Goal: Task Accomplishment & Management: Manage account settings

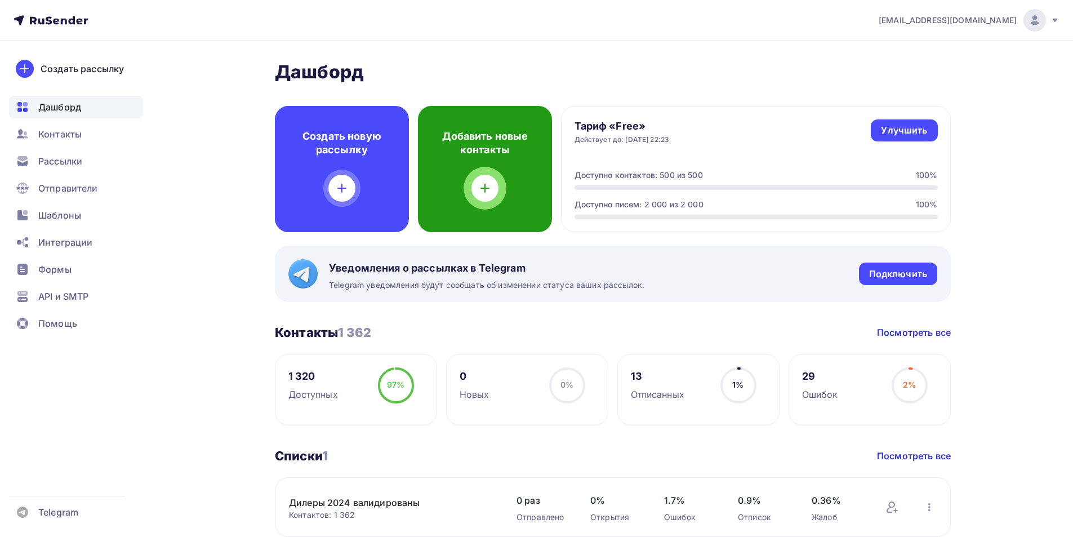
click at [493, 191] on div at bounding box center [485, 188] width 27 height 27
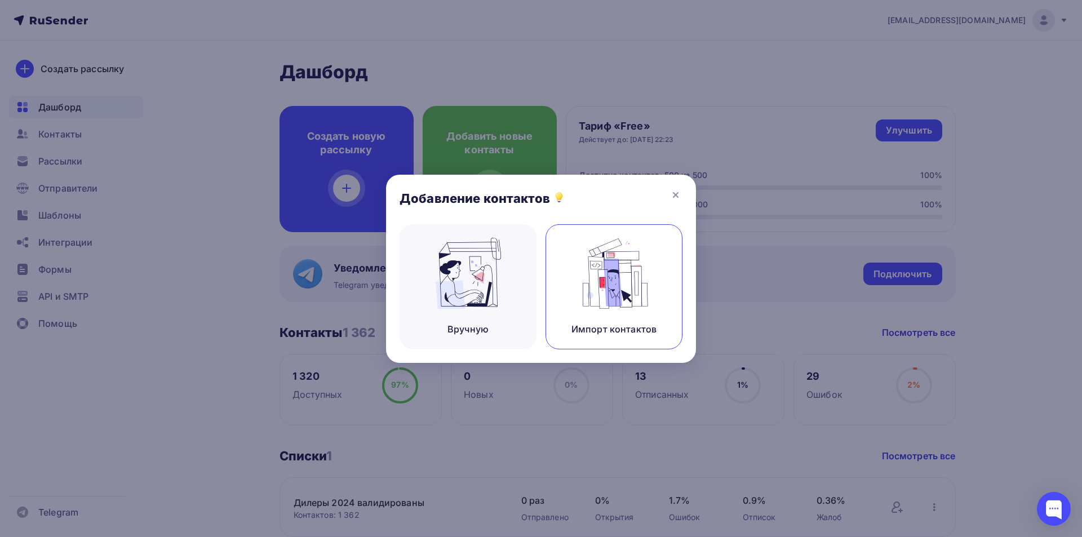
click at [631, 291] on img at bounding box center [613, 273] width 75 height 71
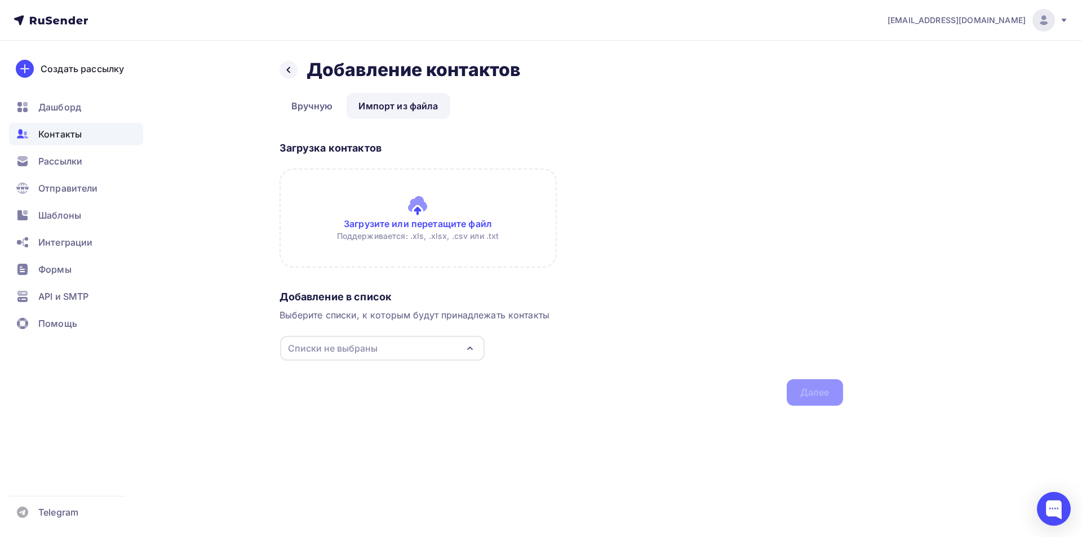
click at [417, 211] on input "file" at bounding box center [417, 217] width 277 height 99
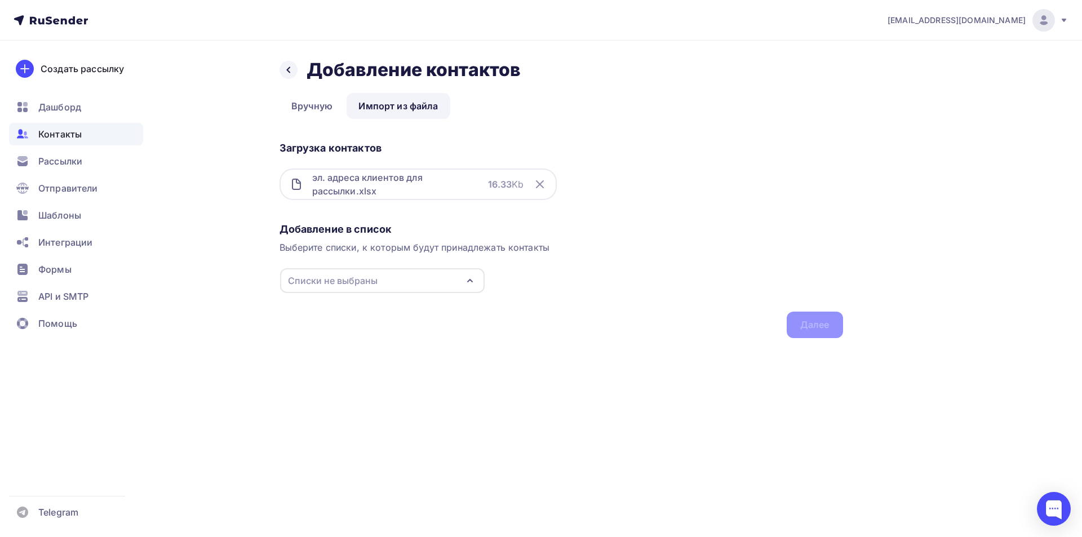
click at [474, 281] on icon "button" at bounding box center [470, 281] width 14 height 14
click at [363, 370] on div "Создать список" at bounding box center [352, 364] width 73 height 14
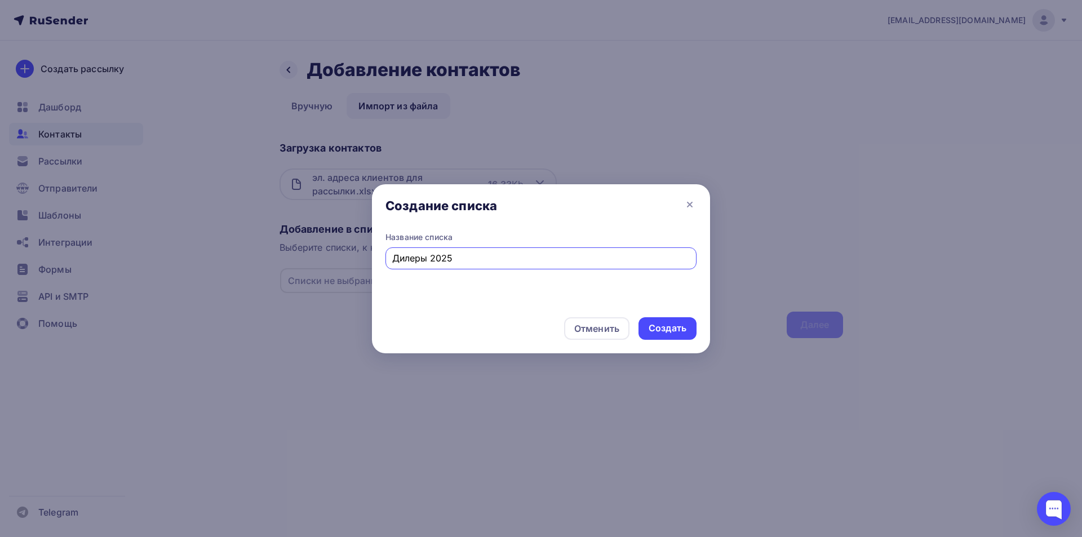
type input "Дилеры 2025"
click at [670, 330] on div "Создать" at bounding box center [667, 328] width 38 height 13
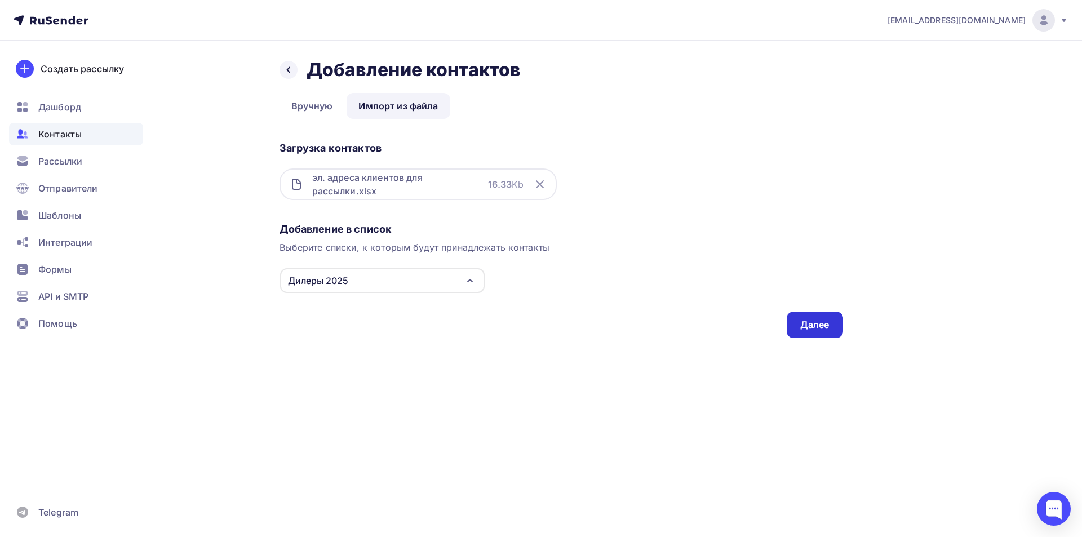
click at [831, 322] on div "Далее" at bounding box center [814, 325] width 56 height 26
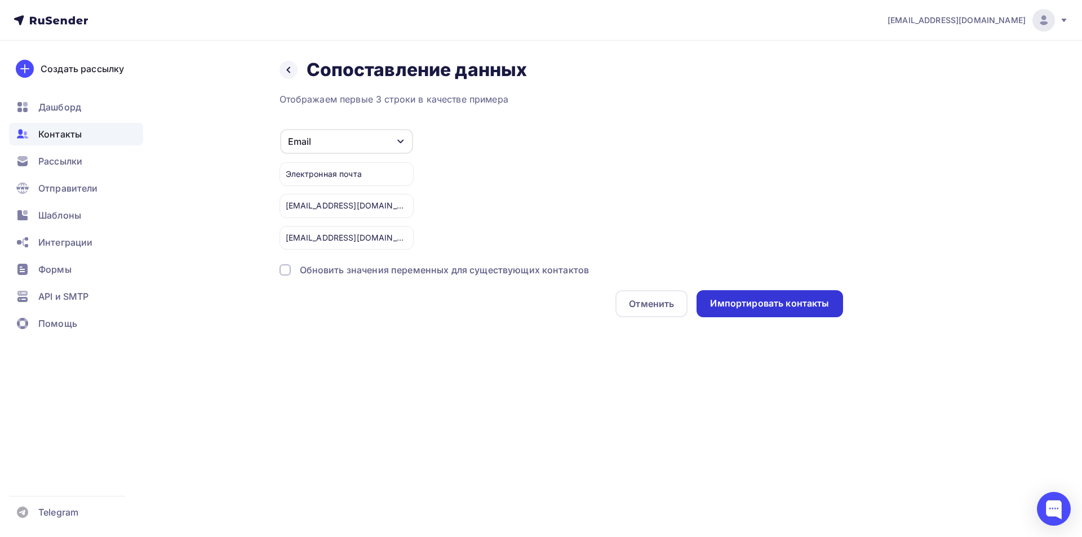
click at [746, 303] on div "Импортировать контакты" at bounding box center [769, 303] width 119 height 13
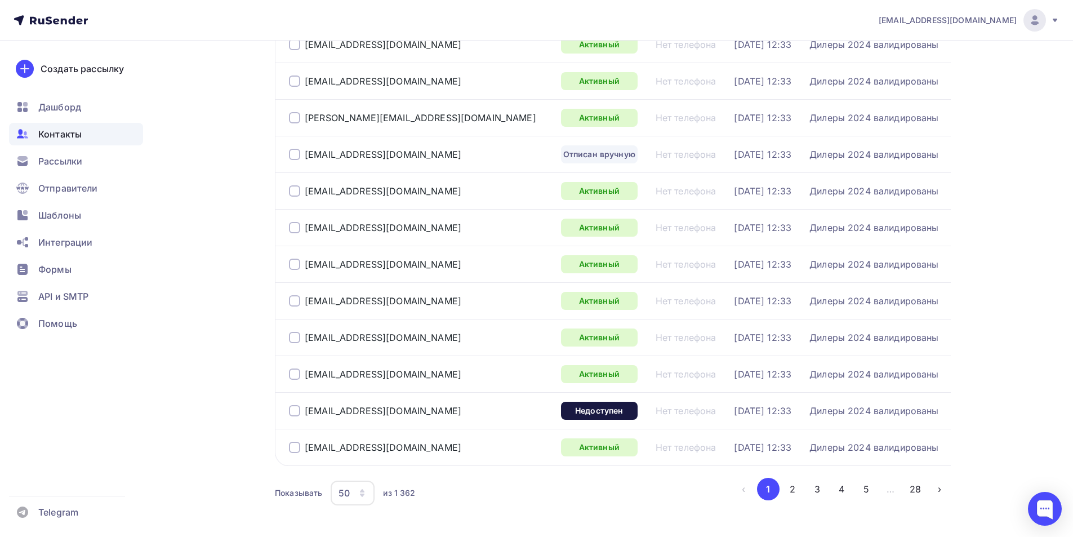
scroll to position [1621, 0]
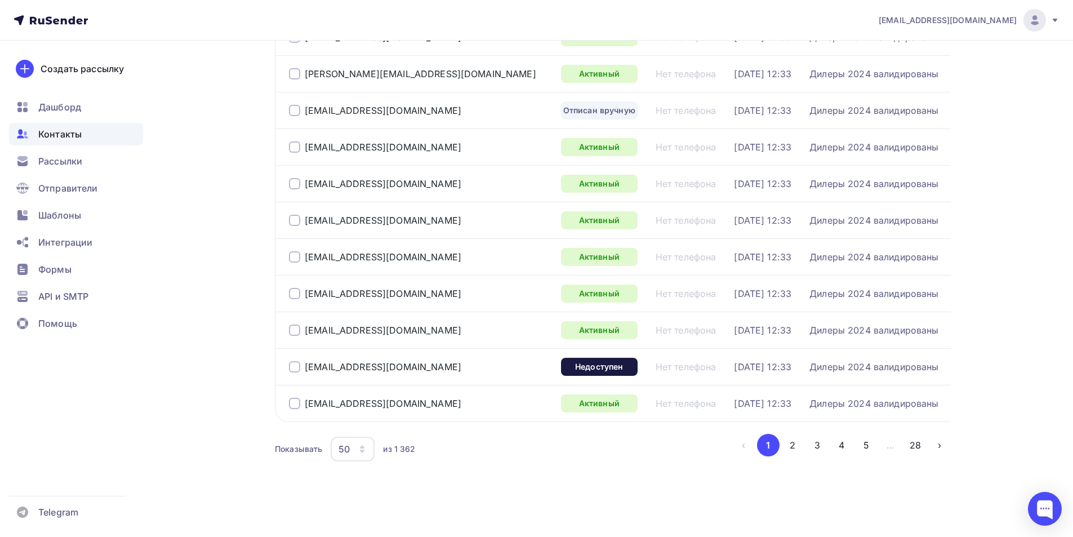
click at [360, 451] on icon "button" at bounding box center [362, 451] width 5 height 3
click at [355, 420] on div "100" at bounding box center [390, 414] width 108 height 14
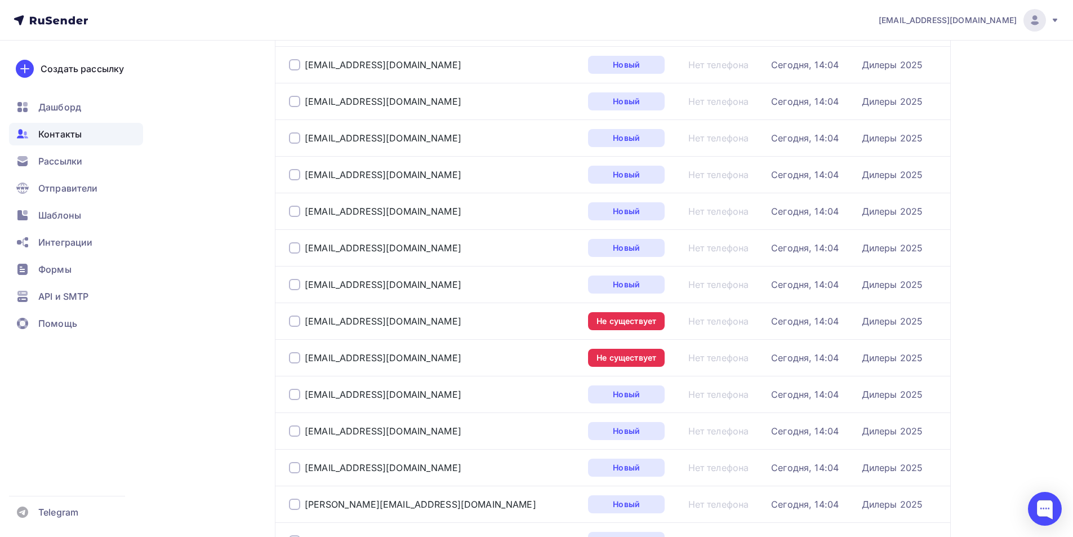
scroll to position [1137, 0]
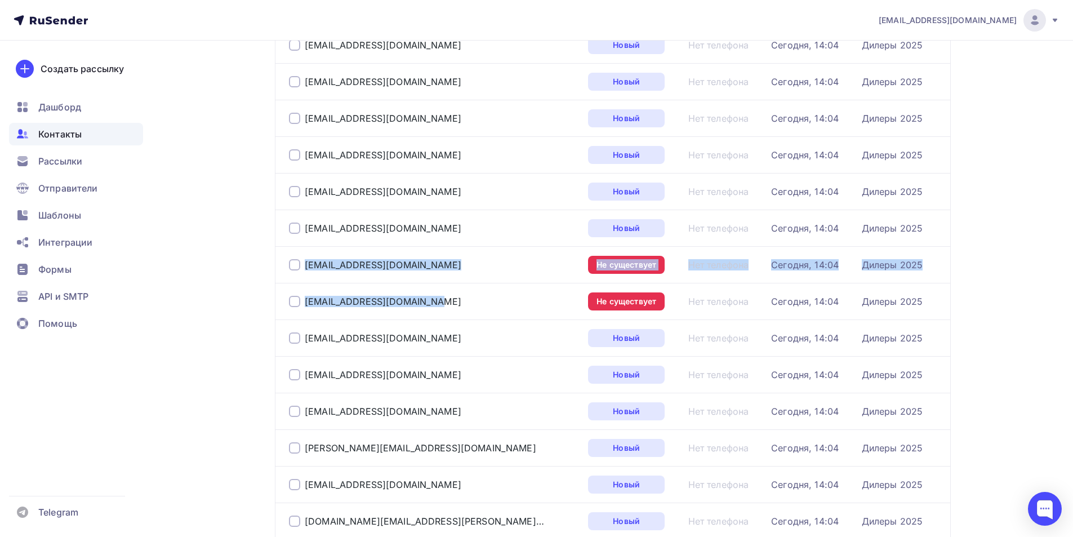
drag, startPoint x: 383, startPoint y: 301, endPoint x: 299, endPoint y: 263, distance: 91.8
copy tbody "[EMAIL_ADDRESS][DOMAIN_NAME] Не существует Нет телефона Сегодня, 14:04 Дилеры 2…"
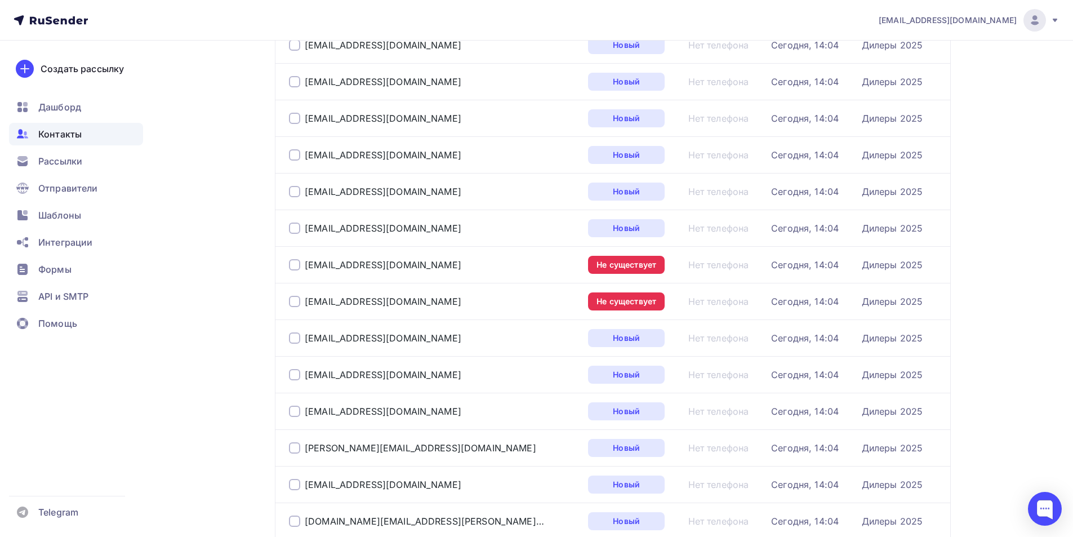
drag, startPoint x: 368, startPoint y: 301, endPoint x: 303, endPoint y: 301, distance: 64.8
click at [303, 301] on div "[EMAIL_ADDRESS][DOMAIN_NAME]" at bounding box center [430, 301] width 282 height 18
copy div "[EMAIL_ADDRESS][DOMAIN_NAME]"
click at [403, 268] on div "[EMAIL_ADDRESS][DOMAIN_NAME]" at bounding box center [430, 265] width 282 height 18
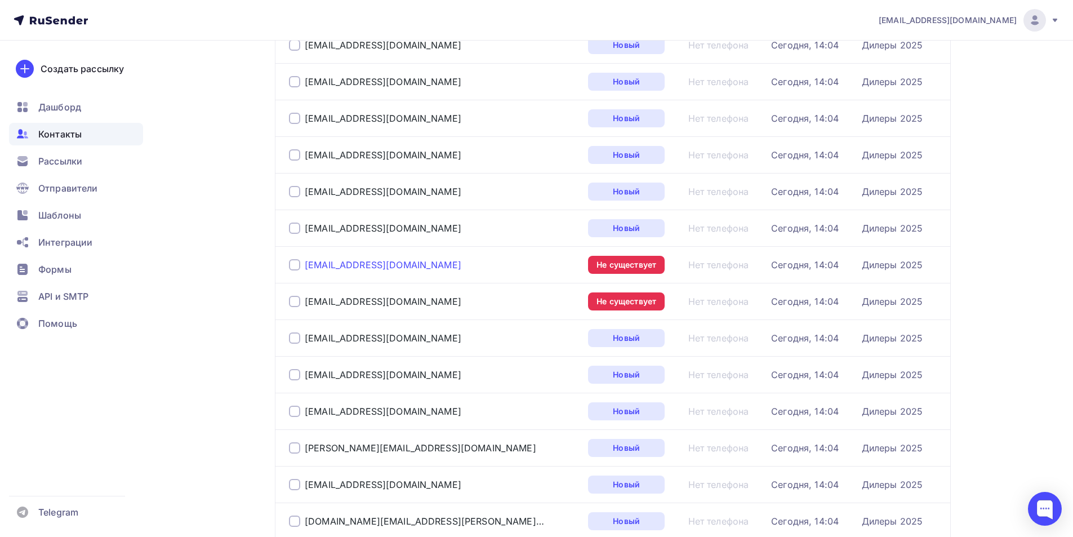
drag, startPoint x: 389, startPoint y: 266, endPoint x: 305, endPoint y: 266, distance: 83.4
click at [305, 266] on div "[EMAIL_ADDRESS][DOMAIN_NAME]" at bounding box center [430, 265] width 282 height 18
copy div "[EMAIL_ADDRESS][DOMAIN_NAME]"
drag, startPoint x: 212, startPoint y: 413, endPoint x: 220, endPoint y: 413, distance: 8.5
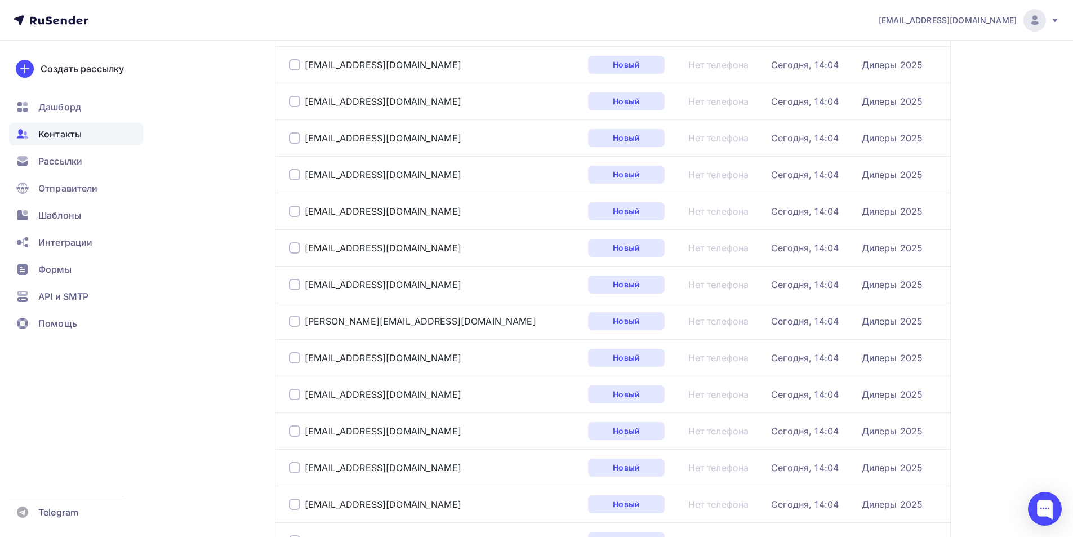
scroll to position [3452, 0]
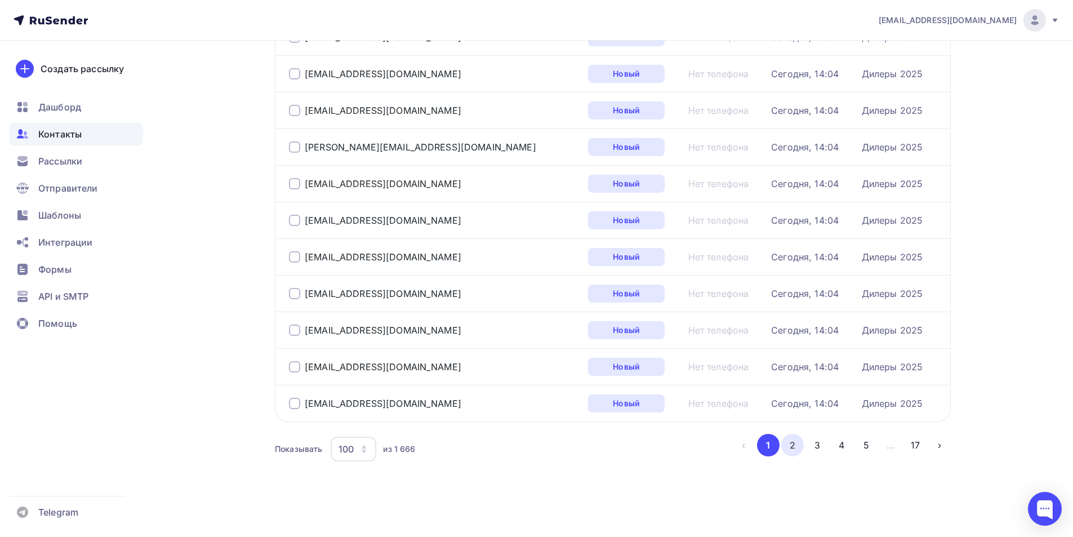
click at [793, 445] on button "2" at bounding box center [792, 445] width 23 height 23
click at [822, 447] on button "3" at bounding box center [817, 445] width 23 height 23
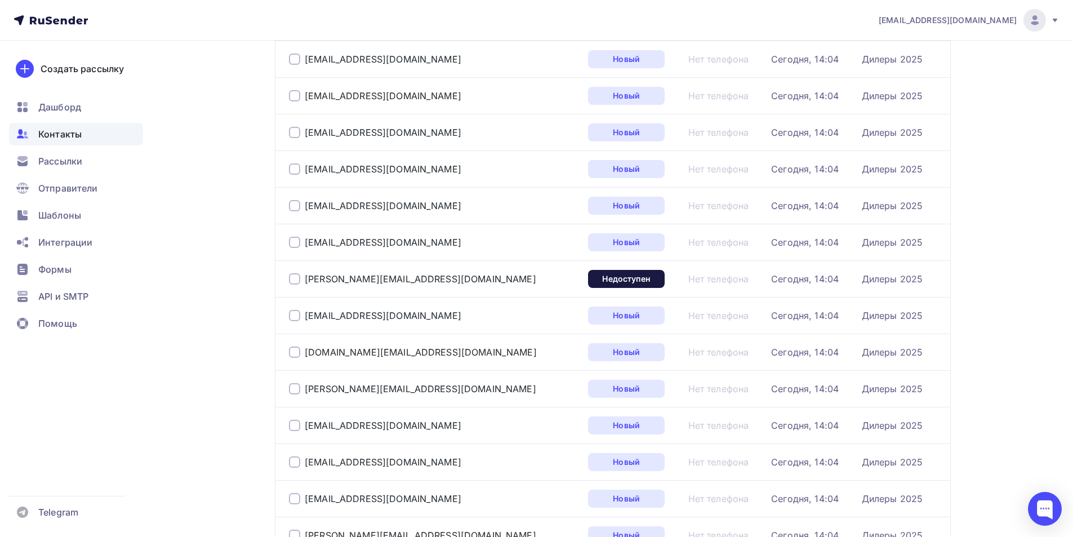
scroll to position [1982, 0]
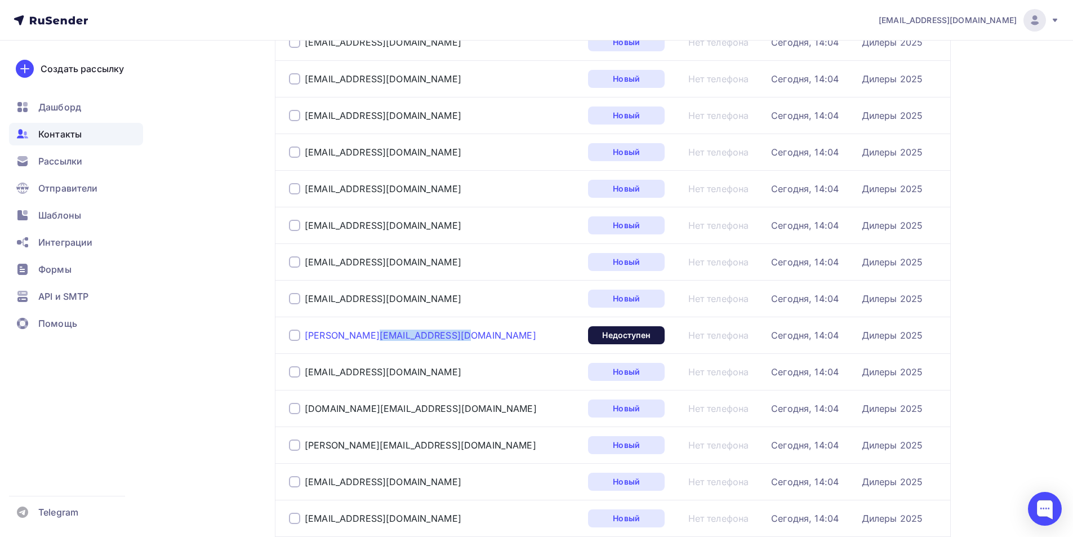
drag, startPoint x: 399, startPoint y: 334, endPoint x: 305, endPoint y: 335, distance: 93.5
click at [305, 335] on div "[PERSON_NAME][EMAIL_ADDRESS][DOMAIN_NAME]" at bounding box center [430, 335] width 282 height 18
copy div "[PERSON_NAME][EMAIL_ADDRESS][DOMAIN_NAME]"
drag, startPoint x: 167, startPoint y: 341, endPoint x: 186, endPoint y: 340, distance: 19.2
click at [167, 341] on div "Контакты Контакты 1 362 1 362 История импорта Добавить контакты Все контакты Сп…" at bounding box center [536, 32] width 923 height 3948
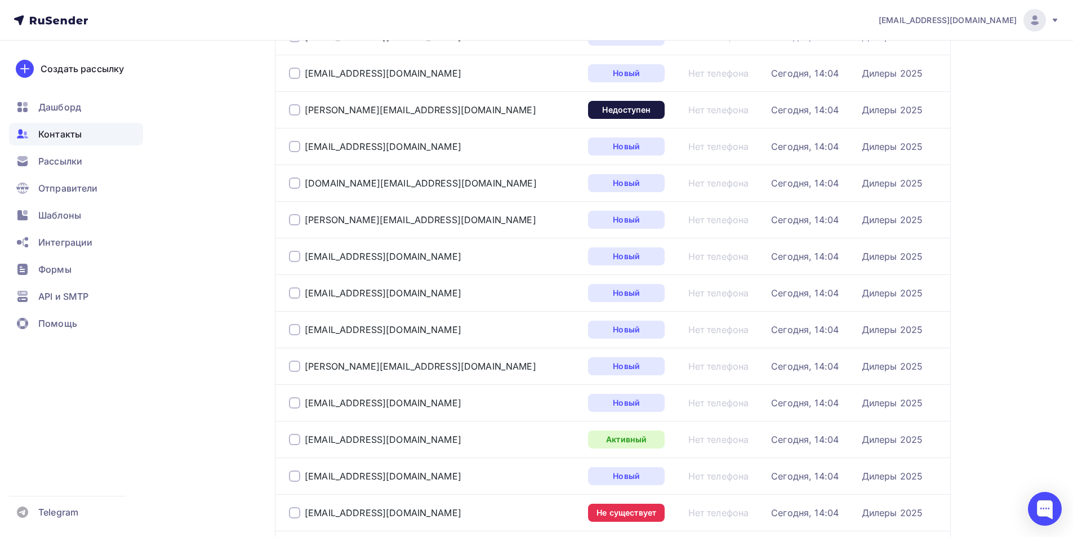
scroll to position [2377, 0]
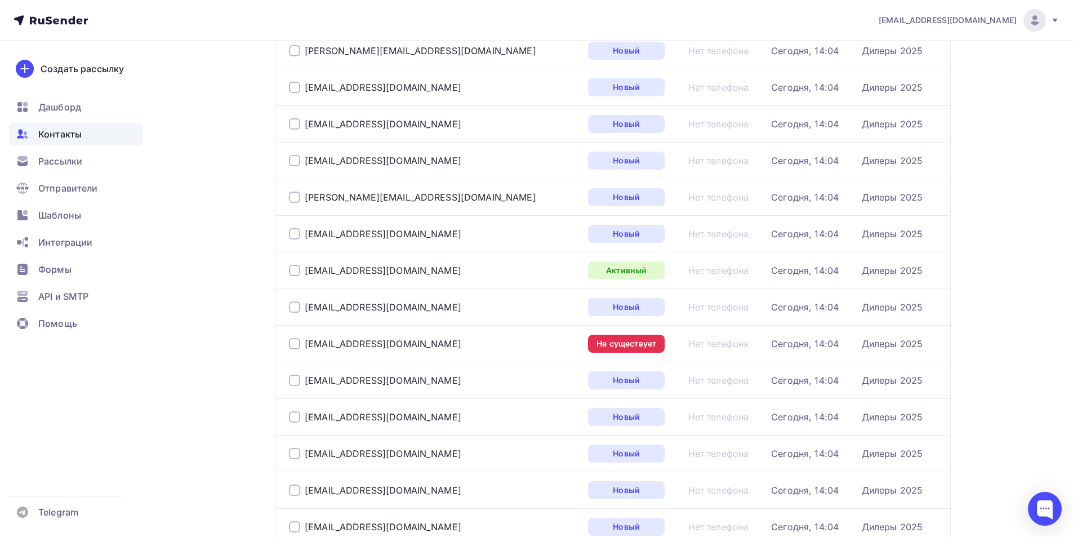
click at [394, 347] on div "[EMAIL_ADDRESS][DOMAIN_NAME]" at bounding box center [430, 344] width 282 height 18
drag, startPoint x: 395, startPoint y: 347, endPoint x: 301, endPoint y: 344, distance: 94.7
click at [301, 344] on div "[EMAIL_ADDRESS][DOMAIN_NAME]" at bounding box center [430, 344] width 282 height 18
copy div "[EMAIL_ADDRESS][DOMAIN_NAME]"
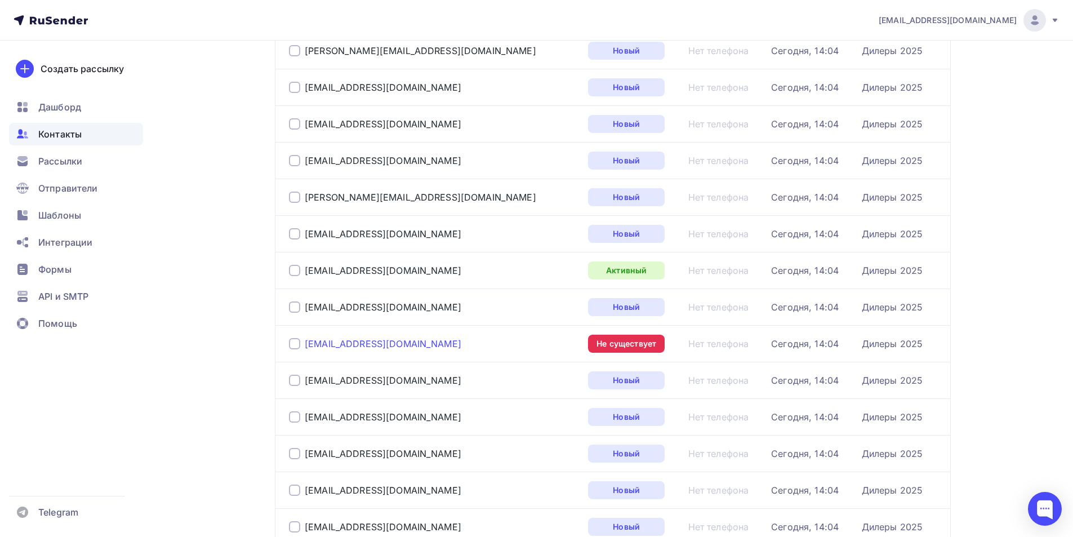
drag, startPoint x: 398, startPoint y: 343, endPoint x: 306, endPoint y: 345, distance: 91.9
click at [306, 345] on div "[EMAIL_ADDRESS][DOMAIN_NAME]" at bounding box center [430, 344] width 282 height 18
copy div "[EMAIL_ADDRESS][DOMAIN_NAME]"
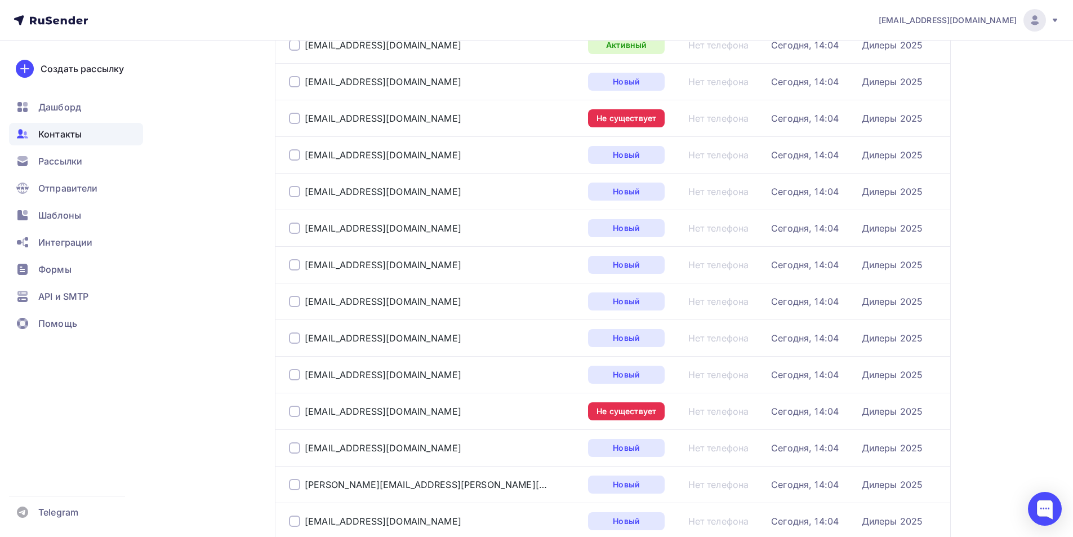
scroll to position [2715, 0]
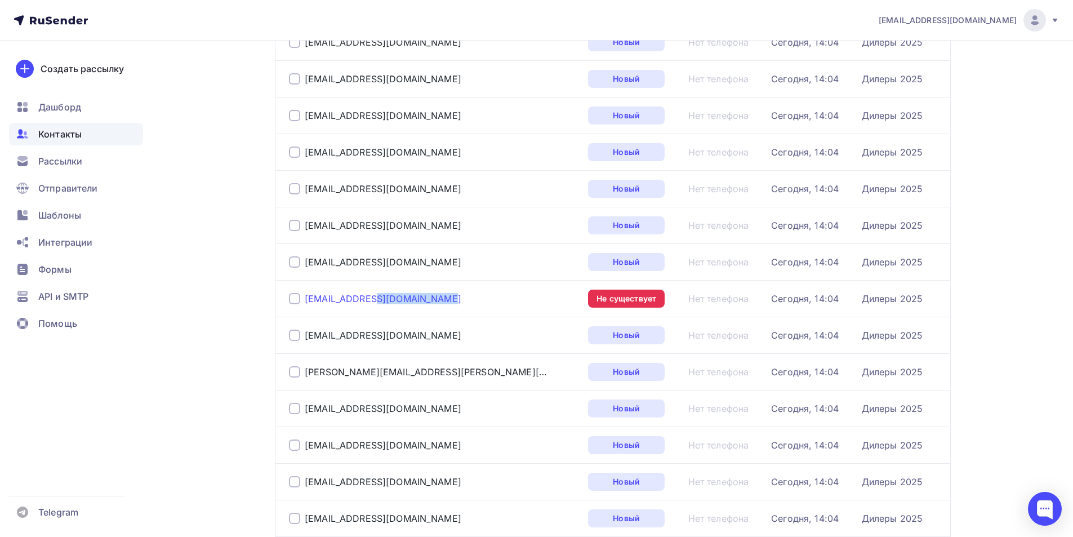
drag, startPoint x: 370, startPoint y: 299, endPoint x: 306, endPoint y: 299, distance: 64.2
click at [306, 299] on div "[EMAIL_ADDRESS][DOMAIN_NAME]" at bounding box center [430, 299] width 282 height 18
copy div "[EMAIL_ADDRESS][DOMAIN_NAME]"
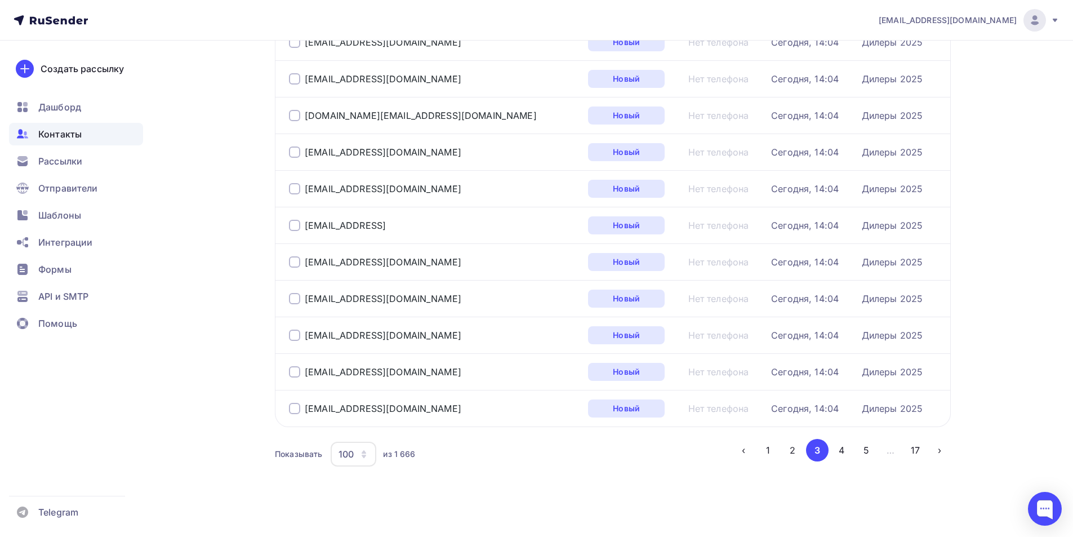
scroll to position [3452, 0]
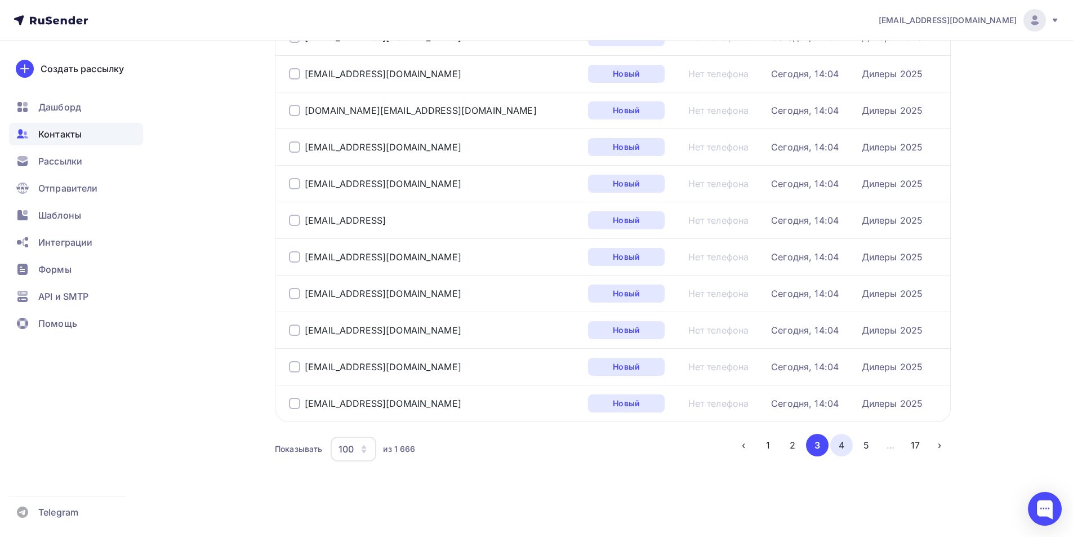
click at [844, 448] on button "4" at bounding box center [841, 445] width 23 height 23
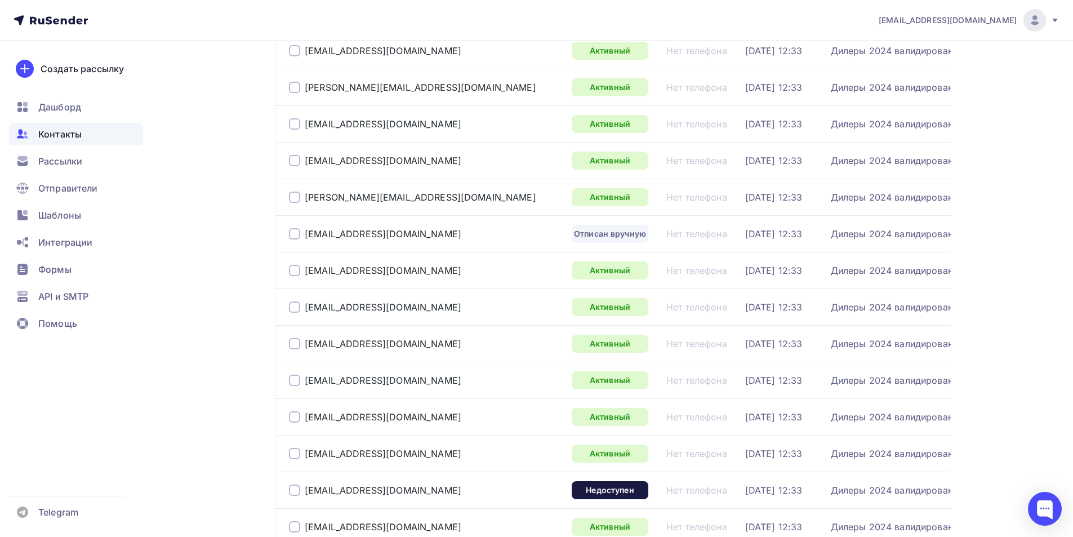
scroll to position [1870, 0]
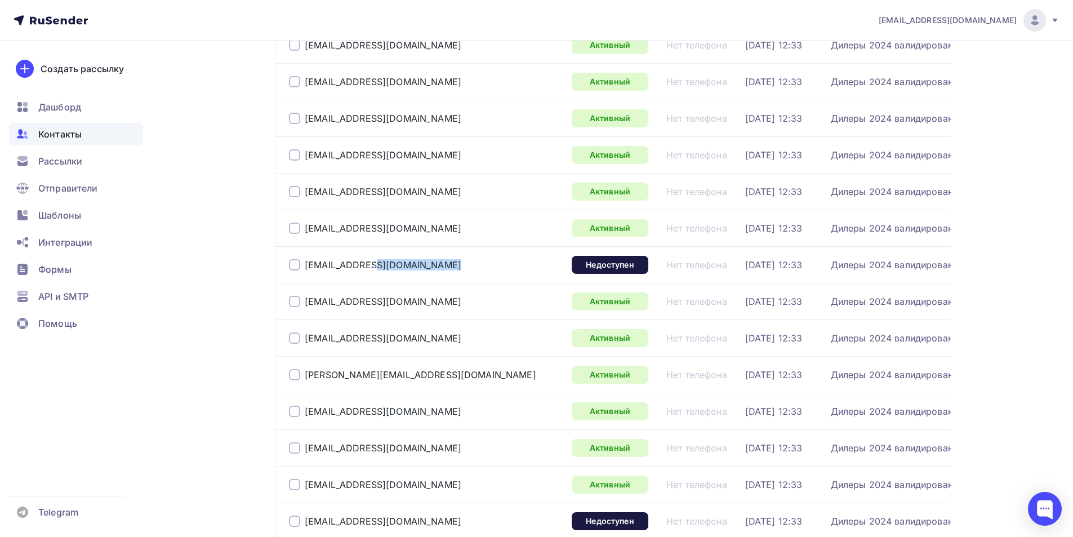
drag, startPoint x: 376, startPoint y: 264, endPoint x: 306, endPoint y: 259, distance: 70.1
click at [306, 259] on div "[EMAIL_ADDRESS][DOMAIN_NAME]" at bounding box center [426, 265] width 274 height 18
copy div "[EMAIL_ADDRESS][DOMAIN_NAME]"
click at [217, 326] on div "Контакты Контакты 1 362 1 362 История импорта Добавить контакты Все контакты Сп…" at bounding box center [536, 145] width 923 height 3948
drag, startPoint x: 373, startPoint y: 265, endPoint x: 305, endPoint y: 265, distance: 67.6
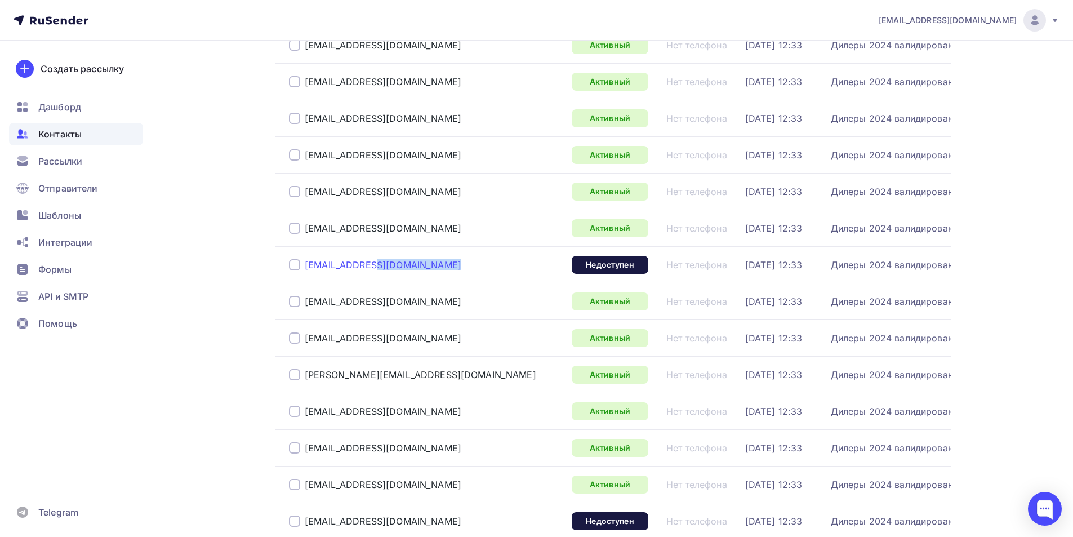
click at [305, 265] on div "[EMAIL_ADDRESS][DOMAIN_NAME]" at bounding box center [426, 265] width 274 height 18
copy div "[EMAIL_ADDRESS][DOMAIN_NAME]"
click at [183, 338] on div "Контакты Контакты 1 362 1 362 История импорта Добавить контакты Все контакты Сп…" at bounding box center [536, 145] width 923 height 3948
drag, startPoint x: 375, startPoint y: 266, endPoint x: 304, endPoint y: 266, distance: 70.4
click at [304, 266] on div "[EMAIL_ADDRESS][DOMAIN_NAME]" at bounding box center [426, 265] width 274 height 18
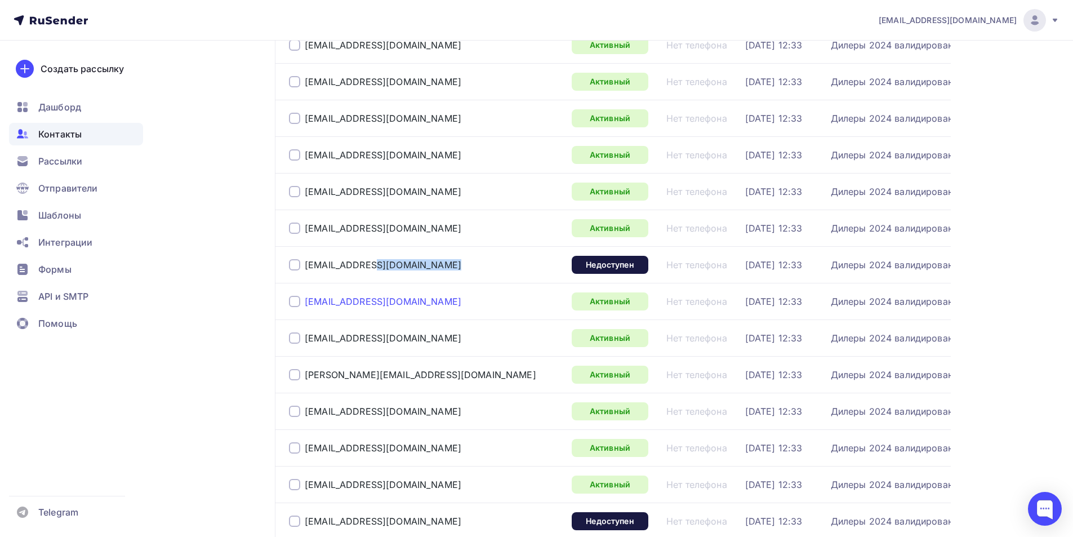
copy div "[EMAIL_ADDRESS][DOMAIN_NAME]"
click at [180, 334] on div "Контакты Контакты 1 362 1 362 История импорта Добавить контакты Все контакты Сп…" at bounding box center [536, 145] width 923 height 3948
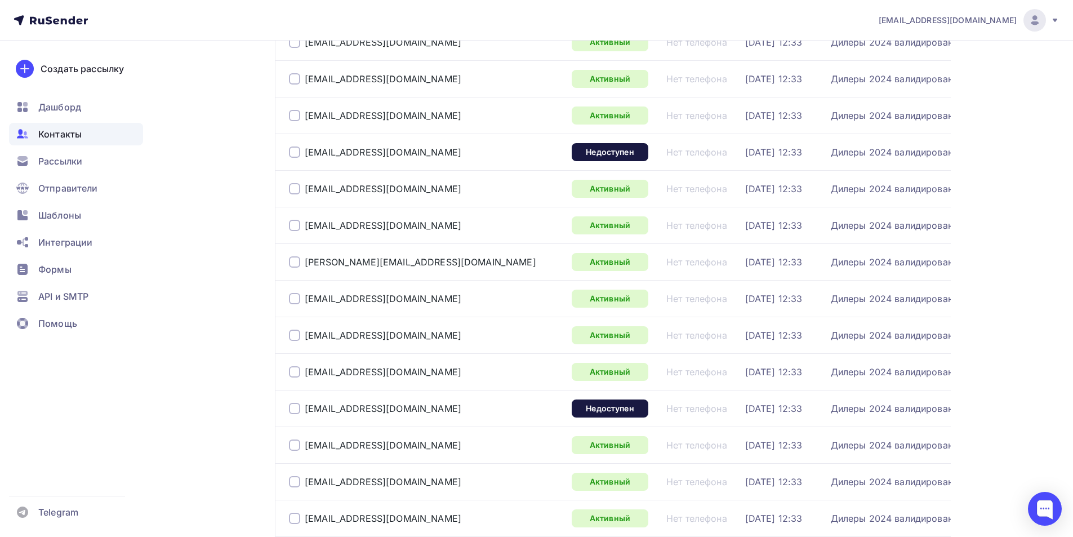
scroll to position [2151, 0]
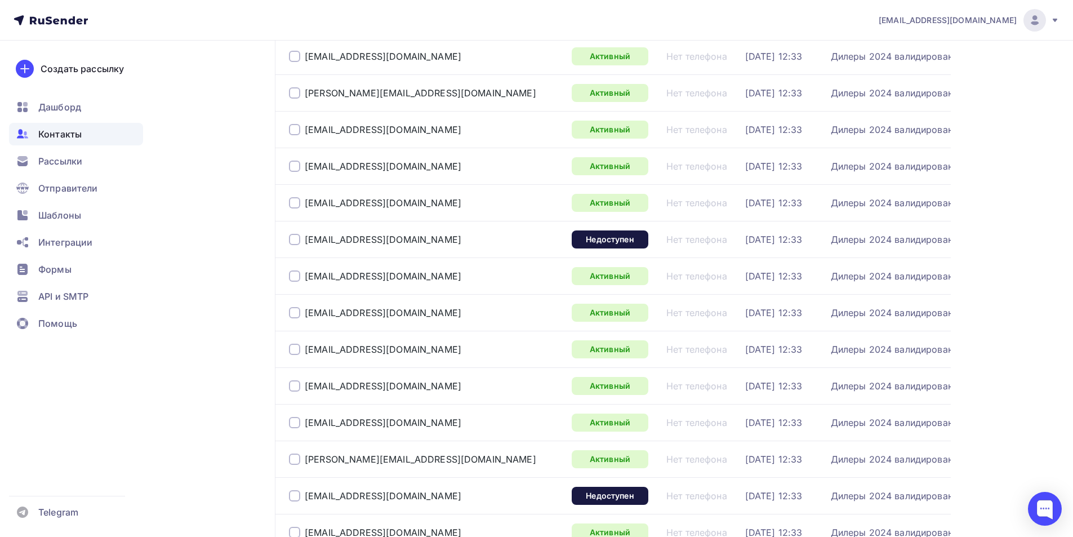
drag, startPoint x: 408, startPoint y: 239, endPoint x: 303, endPoint y: 238, distance: 105.3
click at [303, 238] on div "[EMAIL_ADDRESS][DOMAIN_NAME]" at bounding box center [426, 239] width 274 height 18
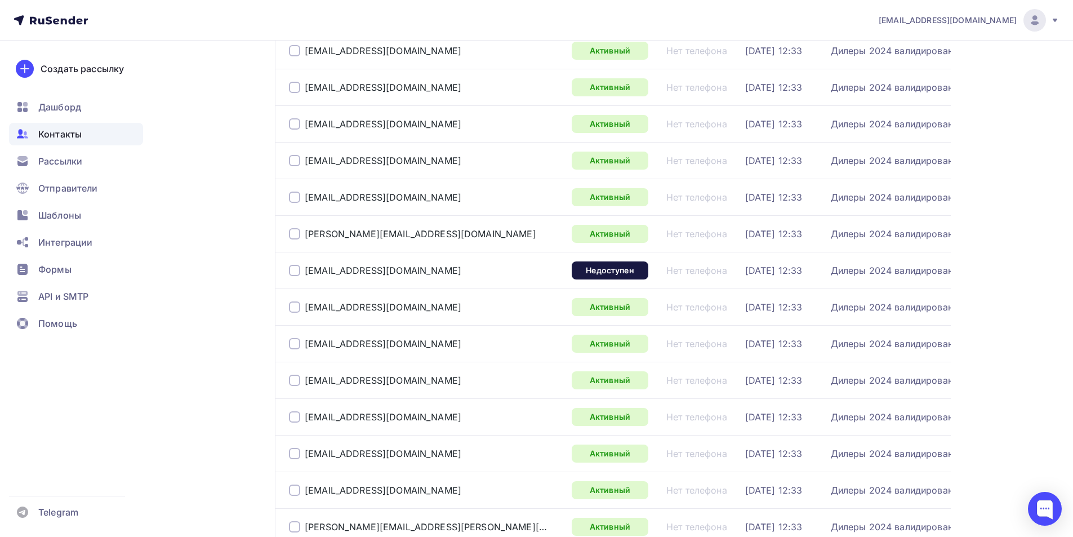
scroll to position [2489, 0]
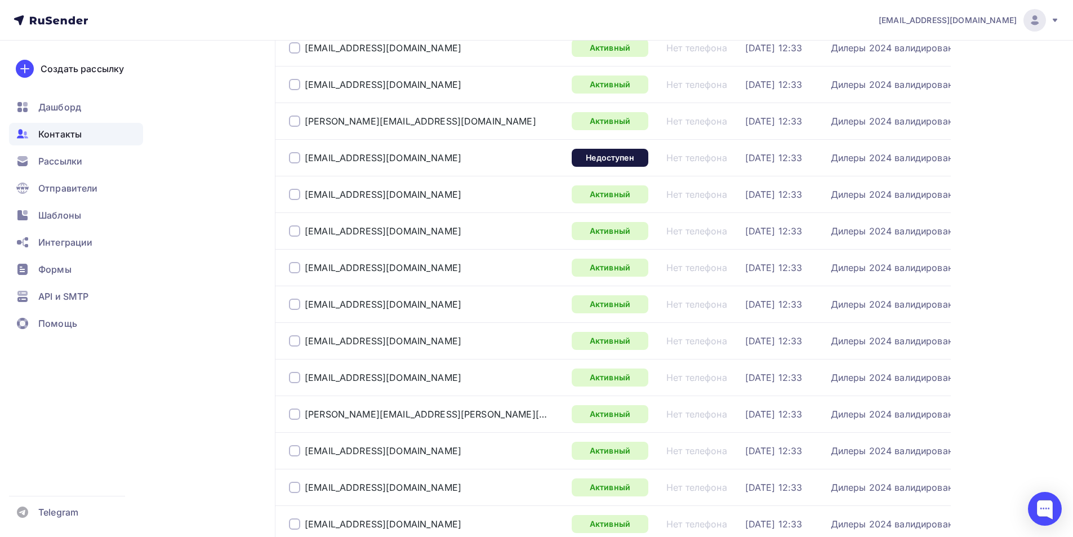
drag, startPoint x: 428, startPoint y: 157, endPoint x: 306, endPoint y: 164, distance: 121.9
click at [306, 164] on div "[EMAIL_ADDRESS][DOMAIN_NAME]" at bounding box center [426, 158] width 274 height 18
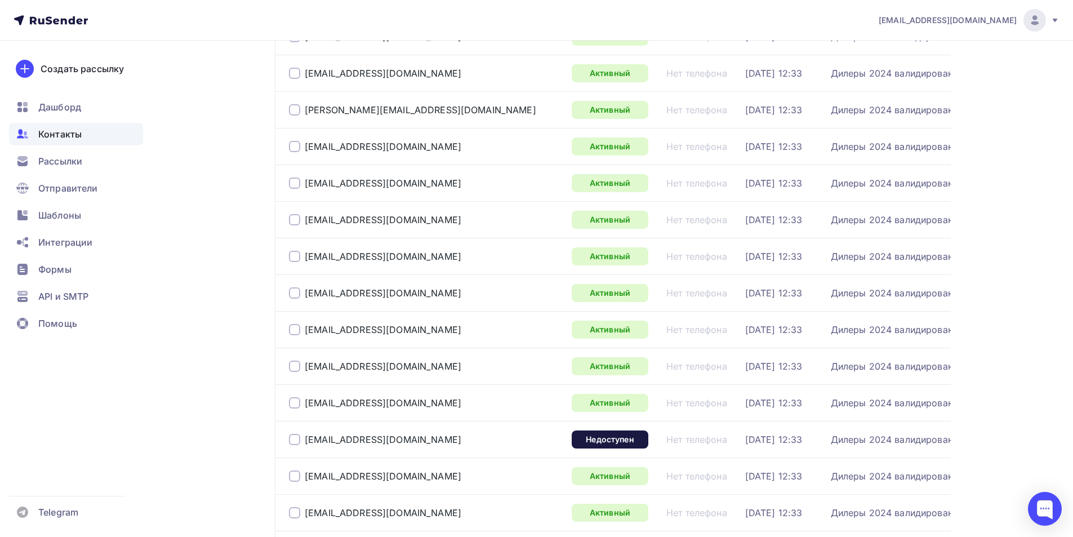
scroll to position [3053, 0]
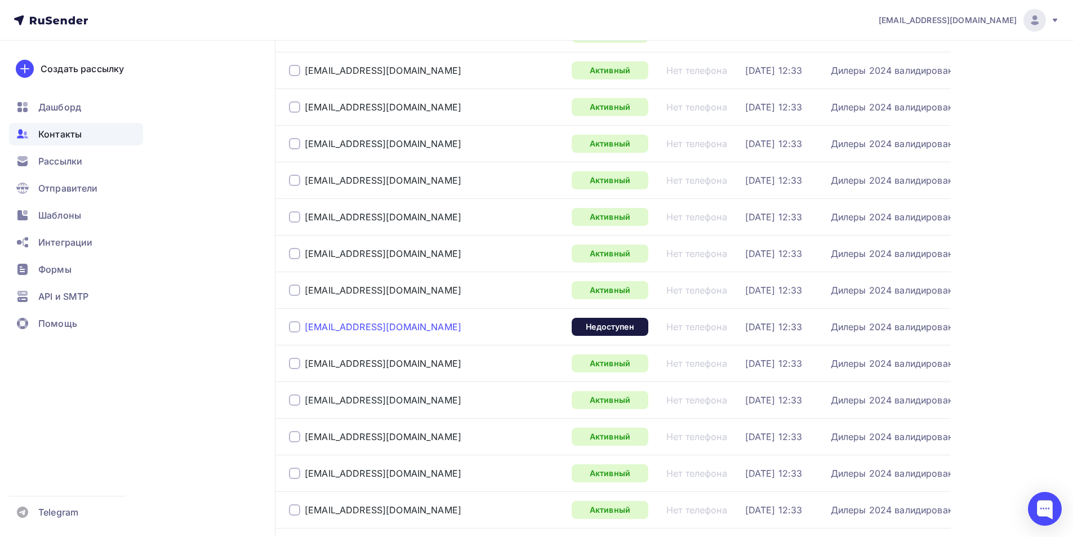
drag, startPoint x: 387, startPoint y: 328, endPoint x: 306, endPoint y: 328, distance: 81.1
click at [306, 328] on div "[EMAIL_ADDRESS][DOMAIN_NAME]" at bounding box center [426, 327] width 274 height 18
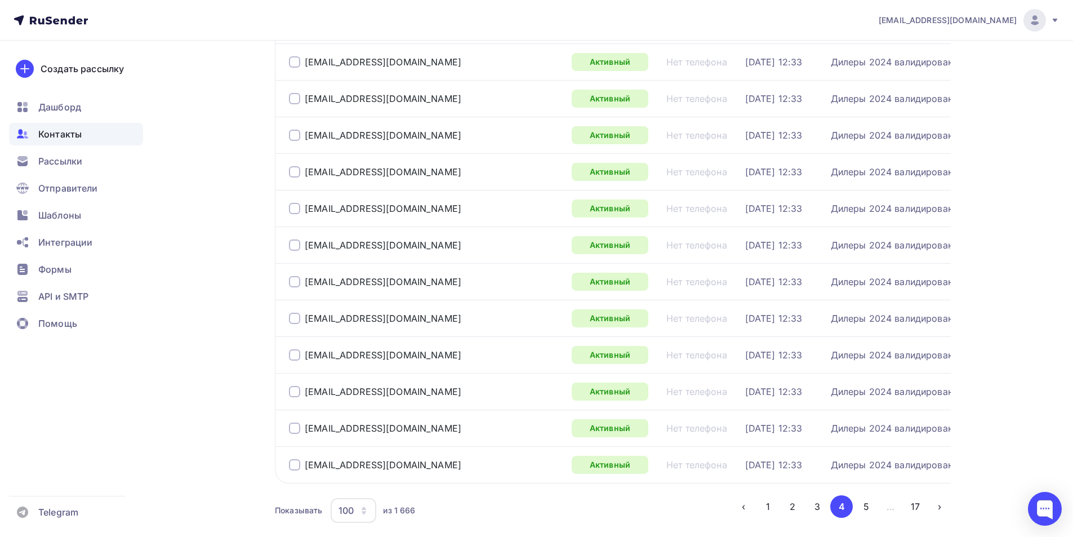
scroll to position [3461, 0]
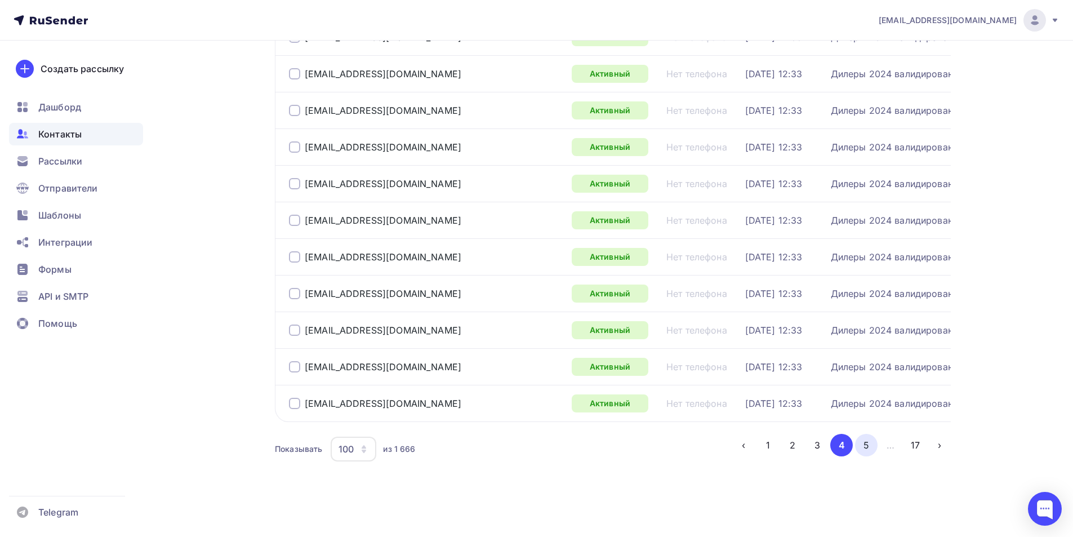
click at [862, 447] on button "5" at bounding box center [866, 445] width 23 height 23
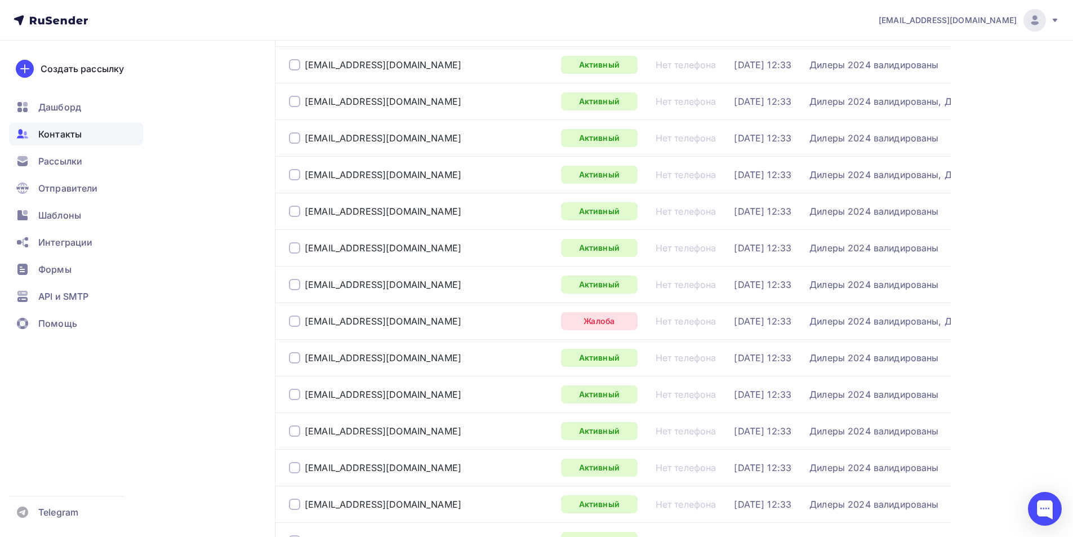
scroll to position [1870, 0]
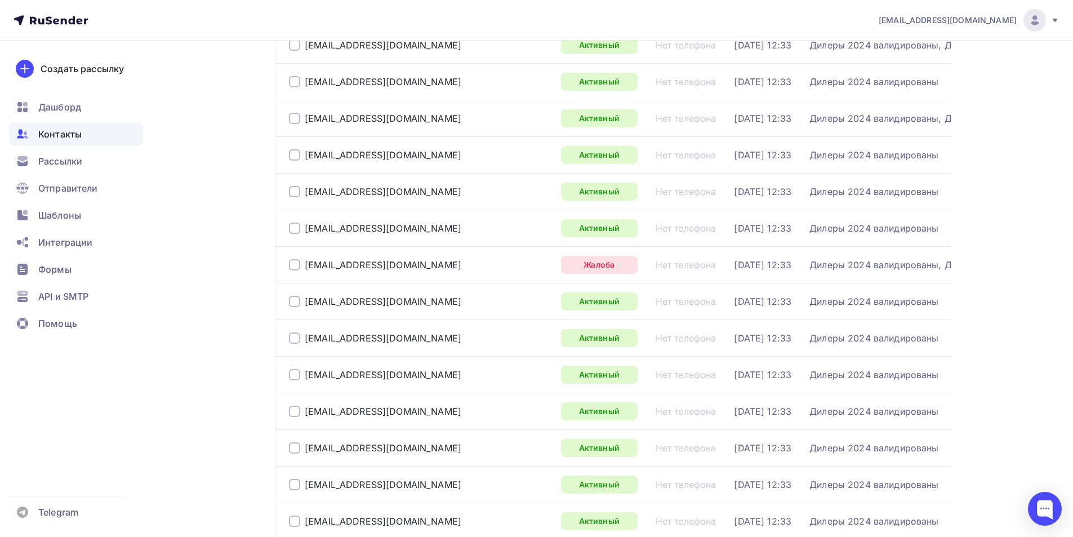
drag, startPoint x: 402, startPoint y: 265, endPoint x: 303, endPoint y: 266, distance: 99.7
click at [303, 266] on div "[EMAIL_ADDRESS][DOMAIN_NAME]" at bounding box center [420, 265] width 263 height 18
click at [141, 363] on div "Создать рассылку [GEOGRAPHIC_DATA] Контакты Рассылки Отправители Шаблоны Интегр…" at bounding box center [76, 289] width 152 height 496
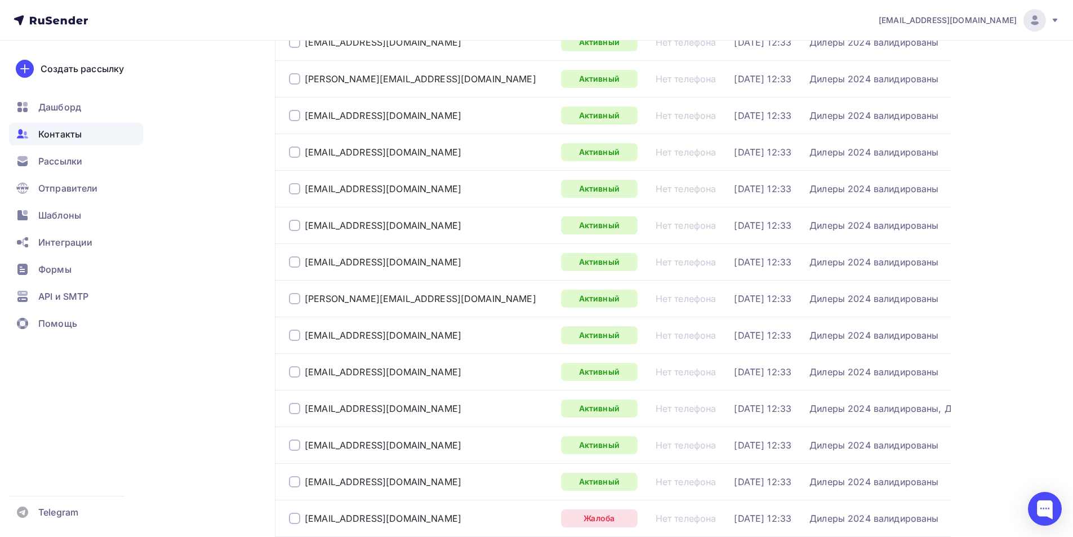
scroll to position [2996, 0]
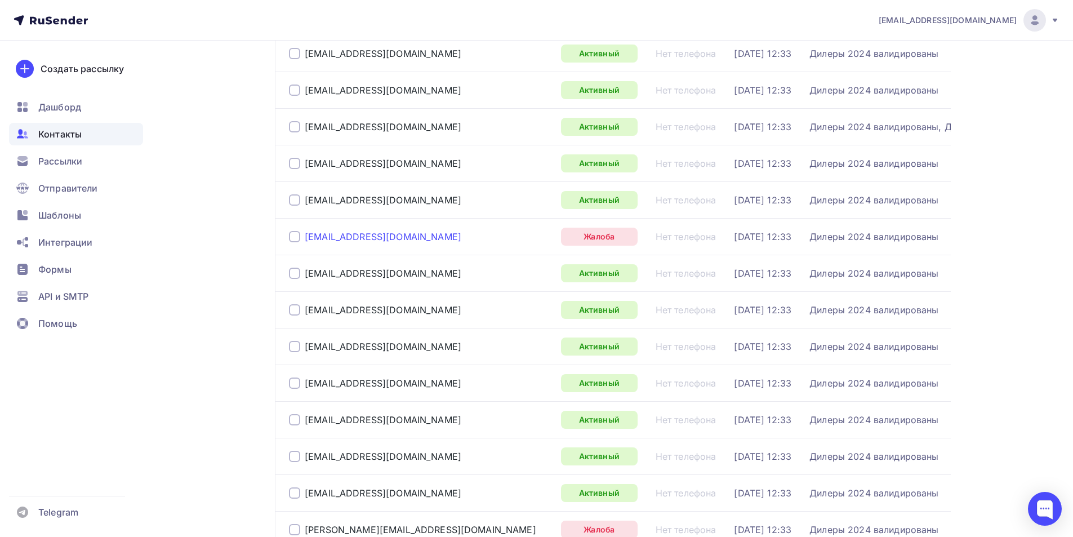
drag, startPoint x: 378, startPoint y: 238, endPoint x: 306, endPoint y: 238, distance: 72.1
click at [306, 238] on div "[EMAIL_ADDRESS][DOMAIN_NAME]" at bounding box center [420, 237] width 263 height 18
click at [152, 292] on div "Создать рассылку [GEOGRAPHIC_DATA] Контакты Рассылки Отправители Шаблоны Интегр…" at bounding box center [76, 289] width 152 height 496
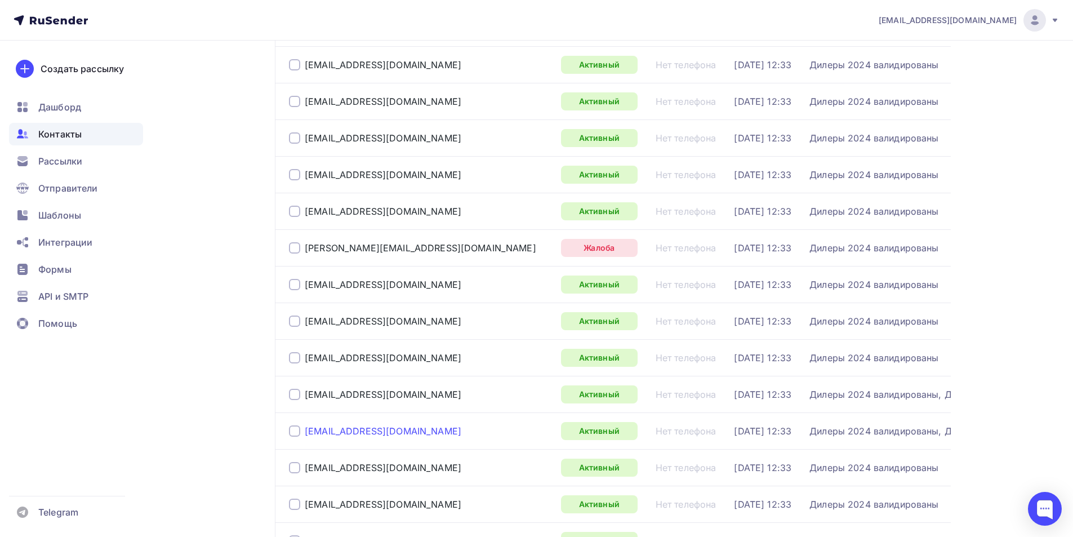
scroll to position [3391, 0]
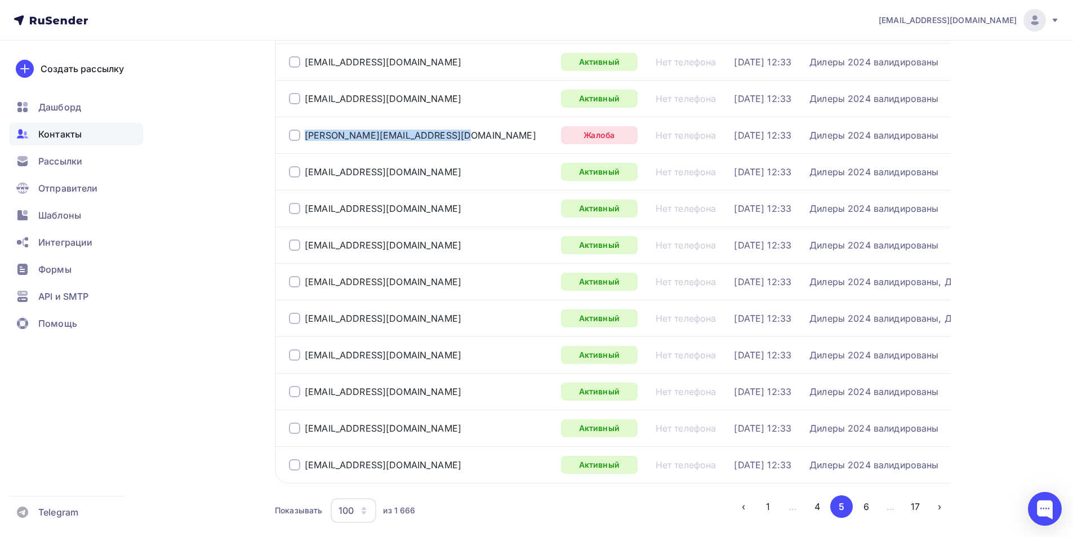
drag, startPoint x: 390, startPoint y: 131, endPoint x: 291, endPoint y: 135, distance: 99.2
click at [291, 135] on div "[PERSON_NAME][EMAIL_ADDRESS][DOMAIN_NAME]" at bounding box center [420, 135] width 263 height 18
click at [909, 465] on div "Дилеры 2024 валидированы" at bounding box center [912, 464] width 205 height 11
drag, startPoint x: 399, startPoint y: 140, endPoint x: 304, endPoint y: 137, distance: 94.7
click at [304, 137] on div "[PERSON_NAME][EMAIL_ADDRESS][DOMAIN_NAME]" at bounding box center [420, 135] width 263 height 18
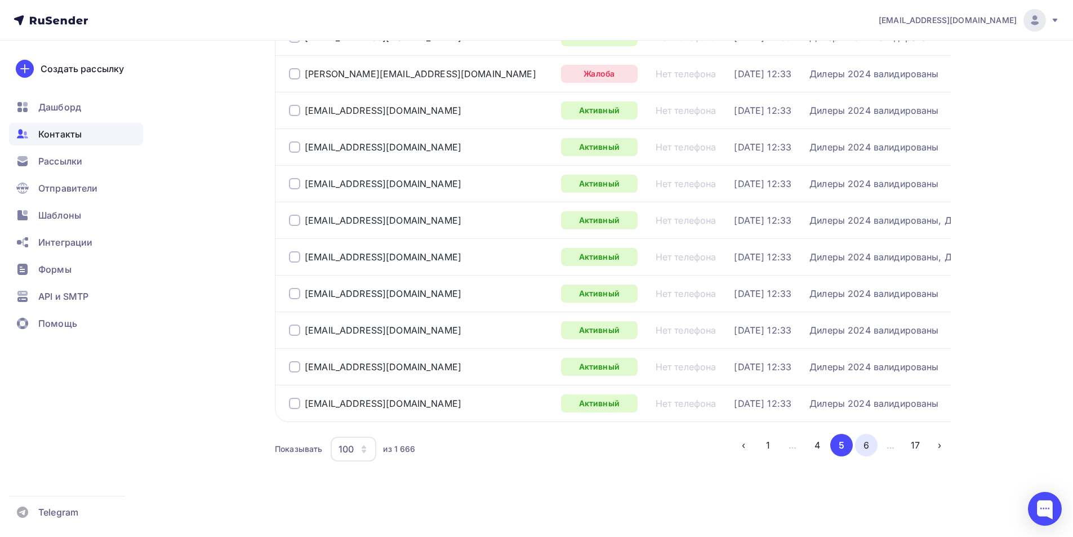
click at [867, 447] on button "6" at bounding box center [866, 445] width 23 height 23
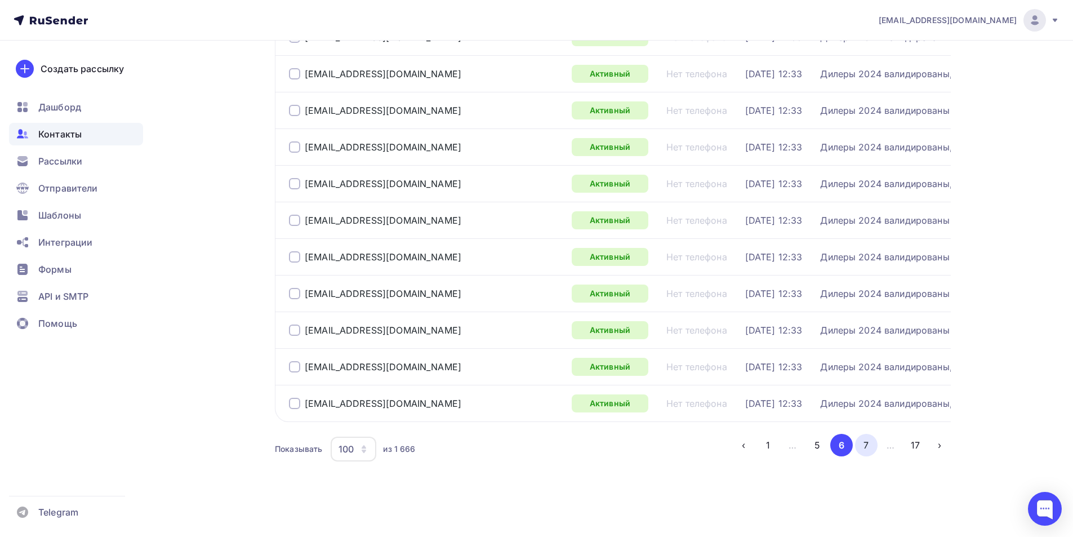
click at [865, 448] on button "7" at bounding box center [866, 445] width 23 height 23
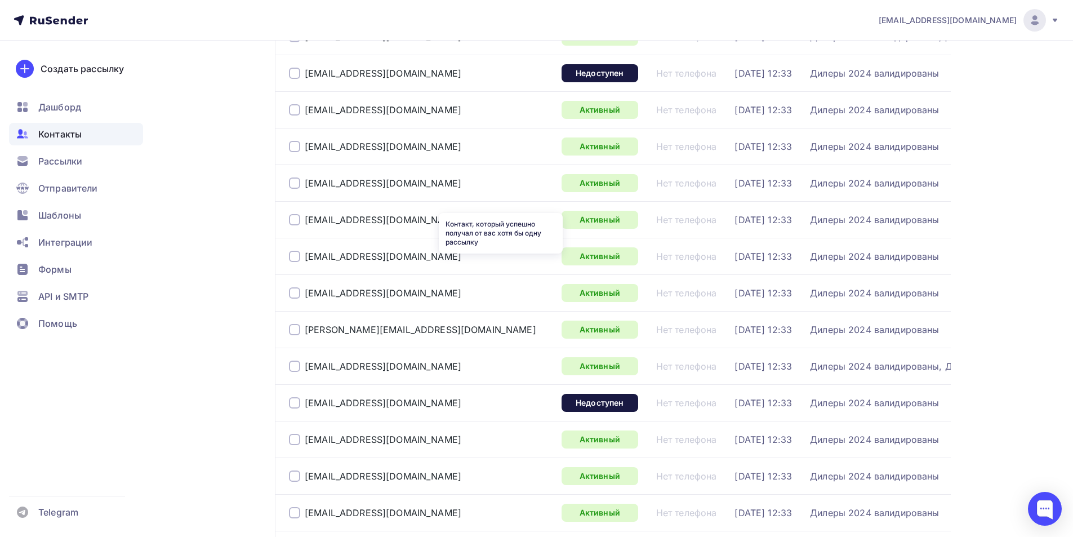
scroll to position [2771, 0]
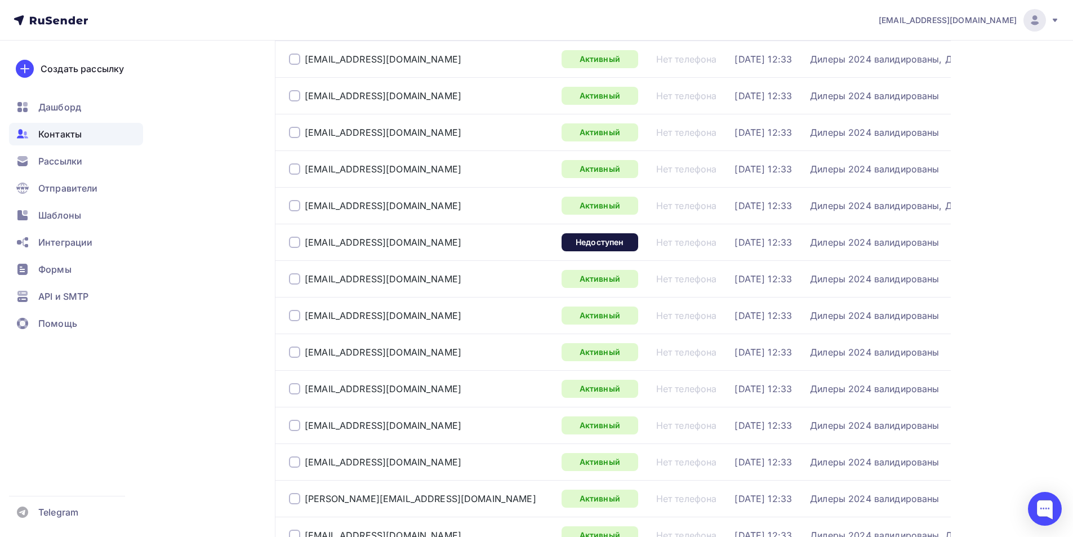
drag, startPoint x: 368, startPoint y: 238, endPoint x: 301, endPoint y: 239, distance: 66.5
click at [301, 239] on div "[EMAIL_ADDRESS][DOMAIN_NAME]" at bounding box center [421, 242] width 264 height 18
drag, startPoint x: 412, startPoint y: 240, endPoint x: 293, endPoint y: 241, distance: 119.4
click at [293, 241] on div "[EMAIL_ADDRESS][DOMAIN_NAME]" at bounding box center [421, 242] width 264 height 18
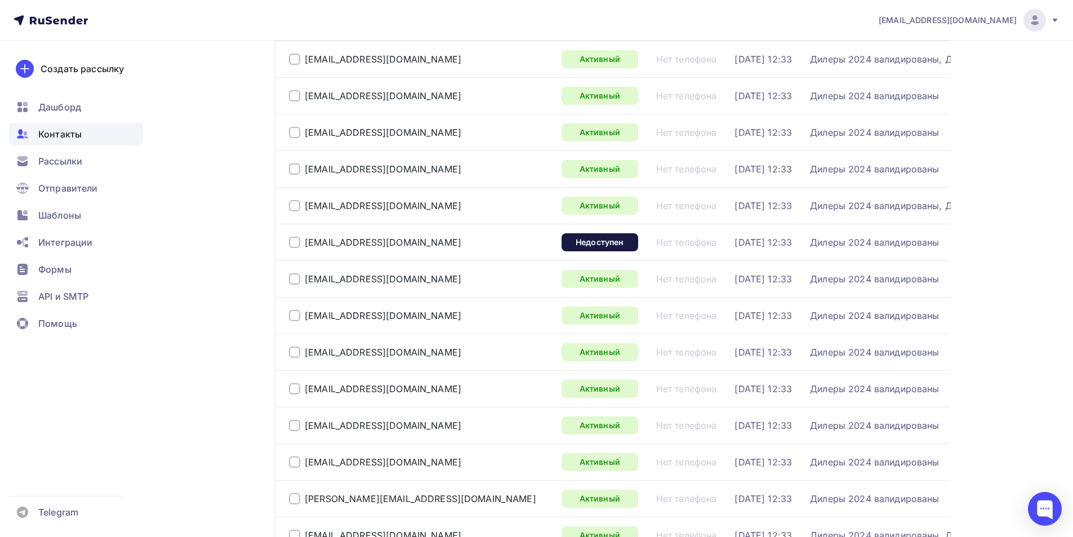
drag, startPoint x: 101, startPoint y: 378, endPoint x: 114, endPoint y: 380, distance: 12.6
click at [101, 378] on div "Создать рассылку [GEOGRAPHIC_DATA] Контакты Рассылки Отправители Шаблоны Интегр…" at bounding box center [76, 289] width 152 height 496
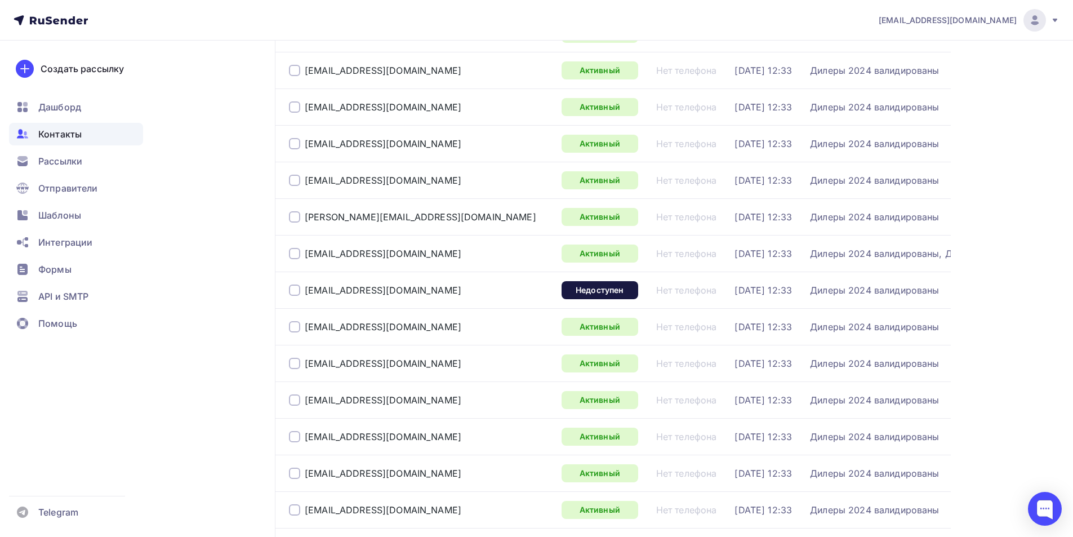
scroll to position [3109, 0]
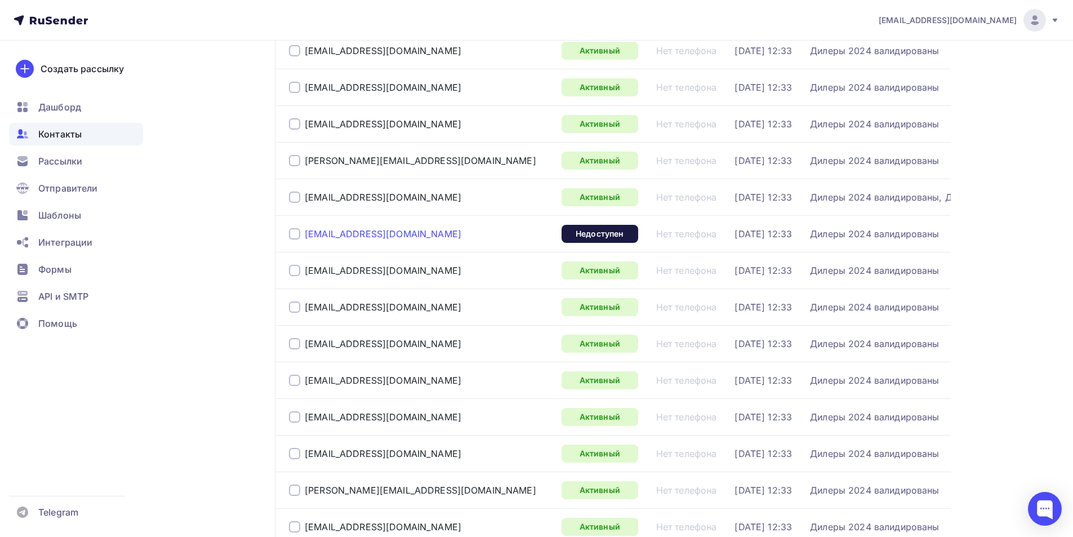
drag, startPoint x: 414, startPoint y: 234, endPoint x: 307, endPoint y: 234, distance: 107.0
click at [307, 234] on div "[EMAIL_ADDRESS][DOMAIN_NAME]" at bounding box center [421, 234] width 264 height 18
drag, startPoint x: 999, startPoint y: 268, endPoint x: 821, endPoint y: 356, distance: 198.8
click at [130, 364] on div "Создать рассылку [GEOGRAPHIC_DATA] Контакты Рассылки Отправители Шаблоны Интегр…" at bounding box center [76, 289] width 152 height 496
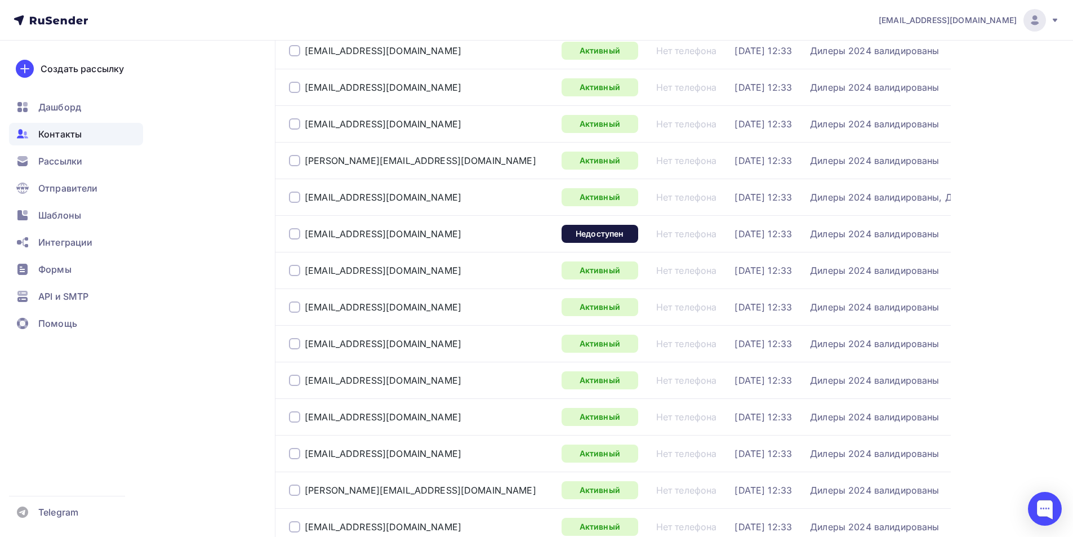
drag, startPoint x: 400, startPoint y: 234, endPoint x: 297, endPoint y: 232, distance: 103.1
click at [297, 232] on div "[EMAIL_ADDRESS][DOMAIN_NAME]" at bounding box center [421, 234] width 264 height 18
drag, startPoint x: 224, startPoint y: 411, endPoint x: 286, endPoint y: 382, distance: 68.3
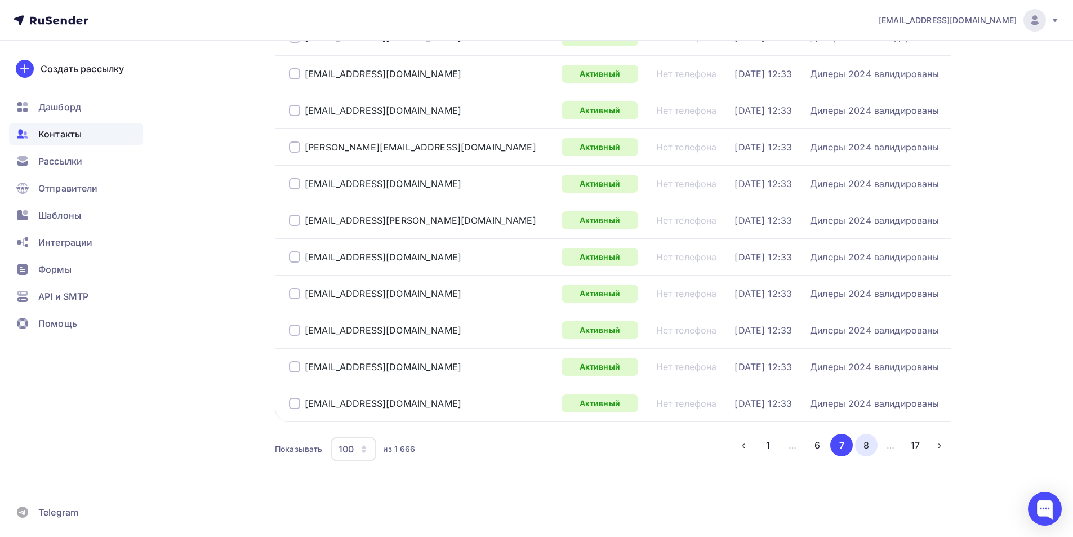
click at [864, 450] on button "8" at bounding box center [866, 445] width 23 height 23
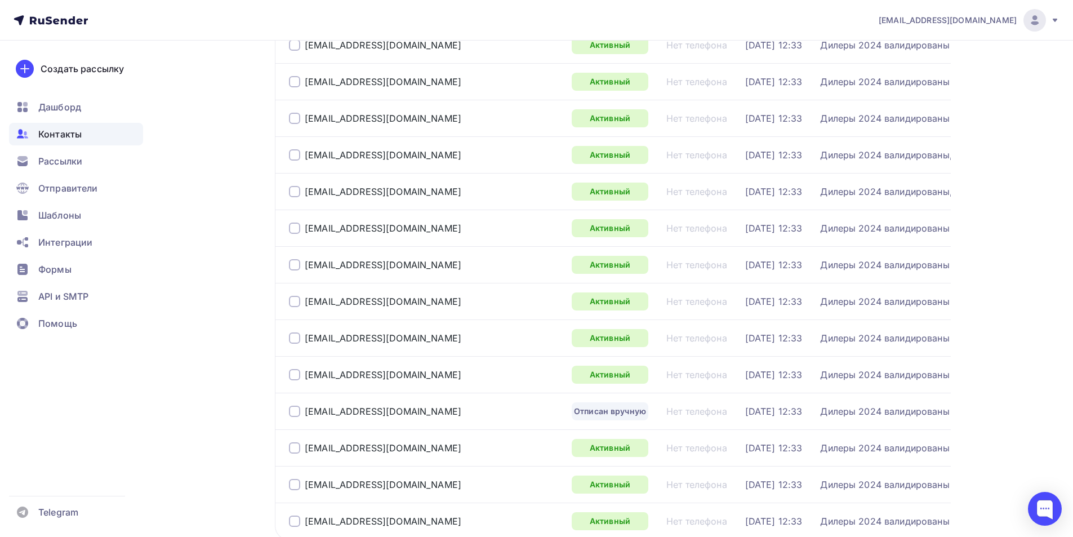
scroll to position [3452, 0]
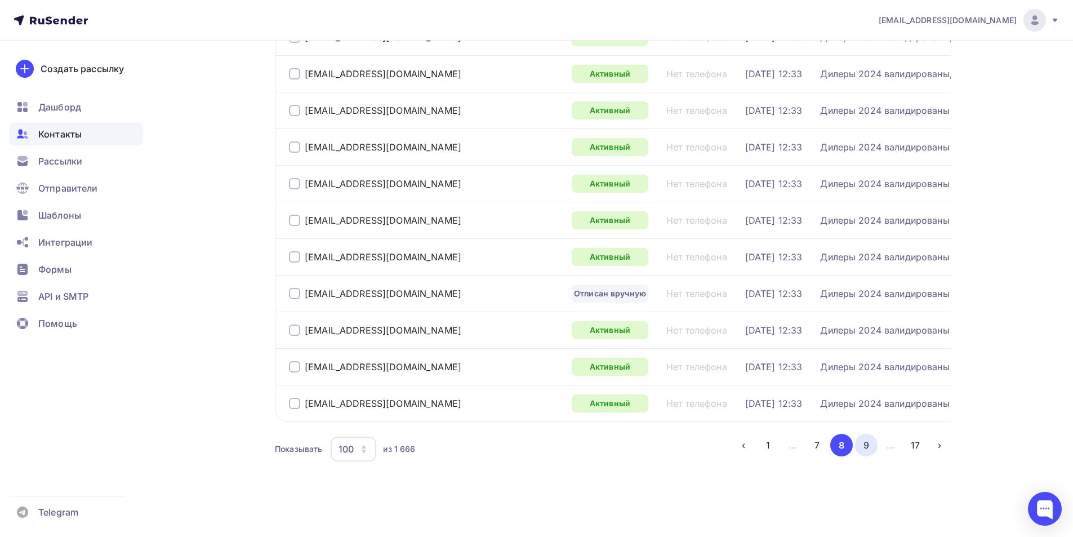
click at [865, 451] on button "9" at bounding box center [866, 445] width 23 height 23
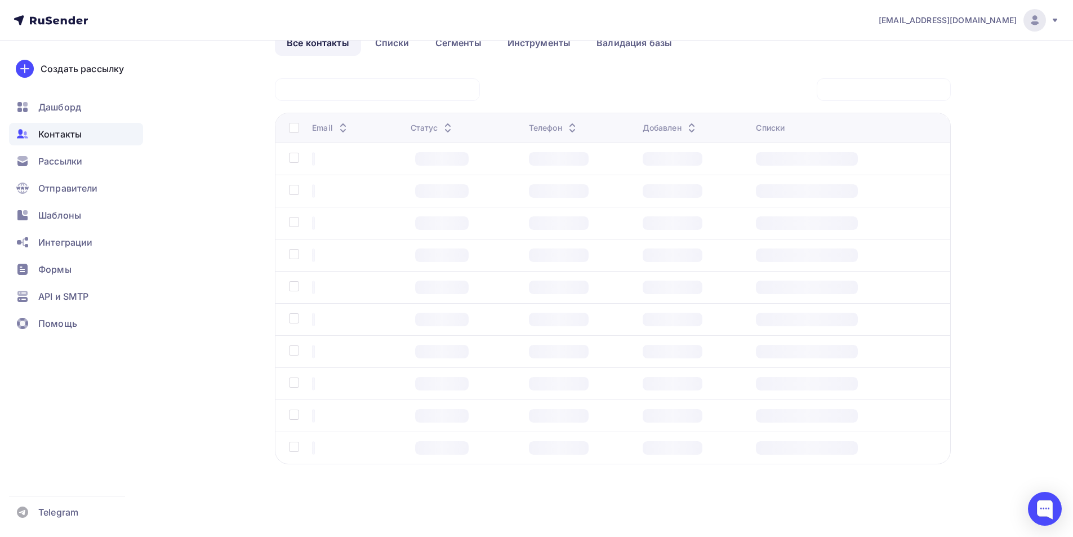
scroll to position [67, 0]
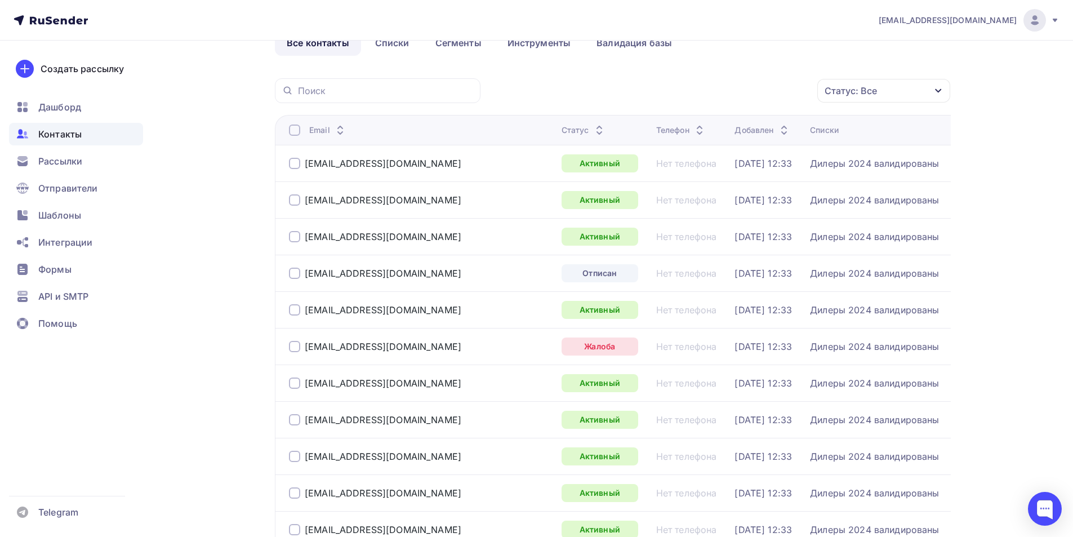
drag, startPoint x: 386, startPoint y: 346, endPoint x: 294, endPoint y: 347, distance: 92.4
click at [294, 349] on div "[EMAIL_ADDRESS][DOMAIN_NAME]" at bounding box center [421, 346] width 264 height 18
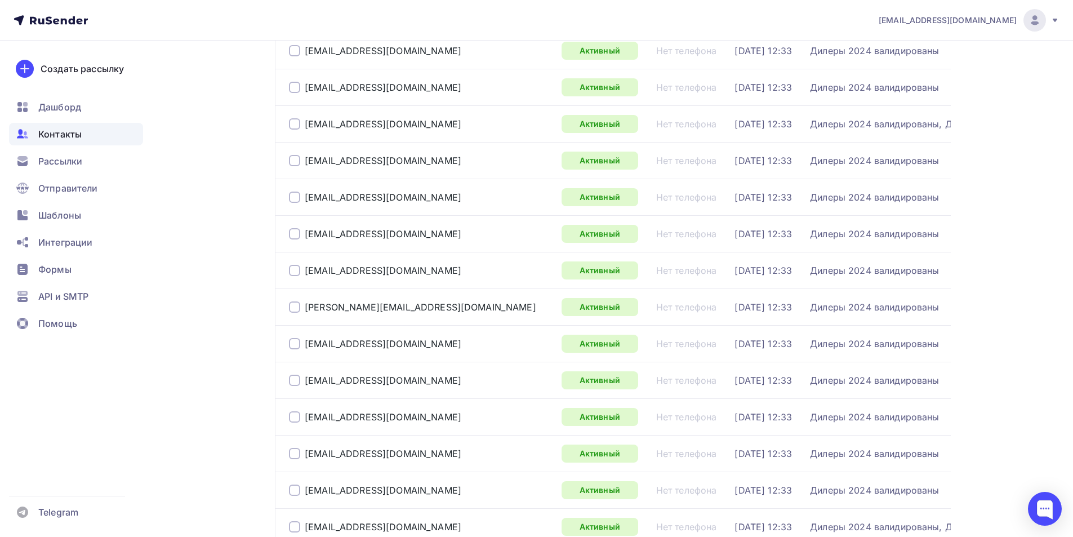
scroll to position [3452, 0]
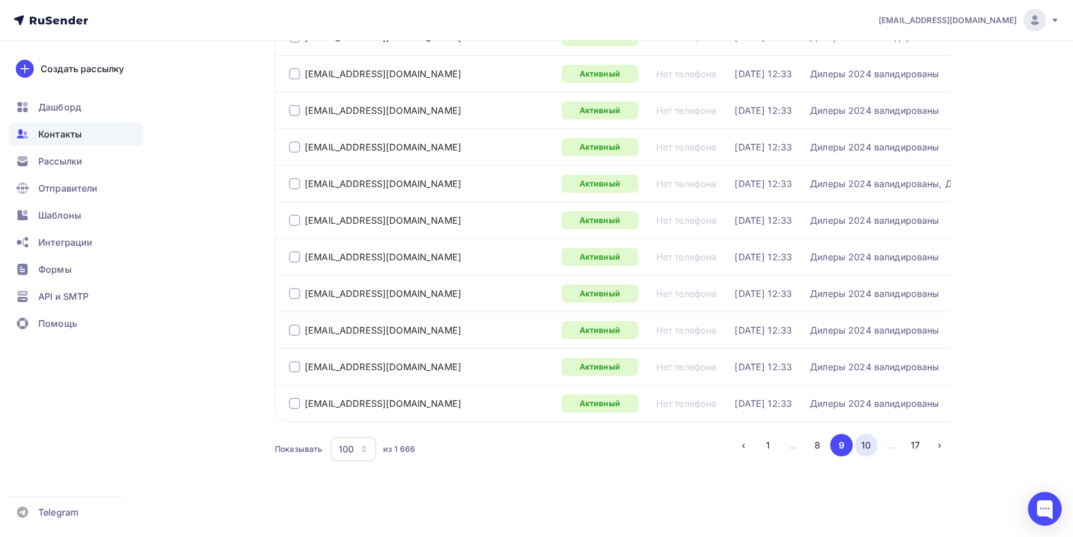
click at [864, 442] on button "10" at bounding box center [866, 445] width 23 height 23
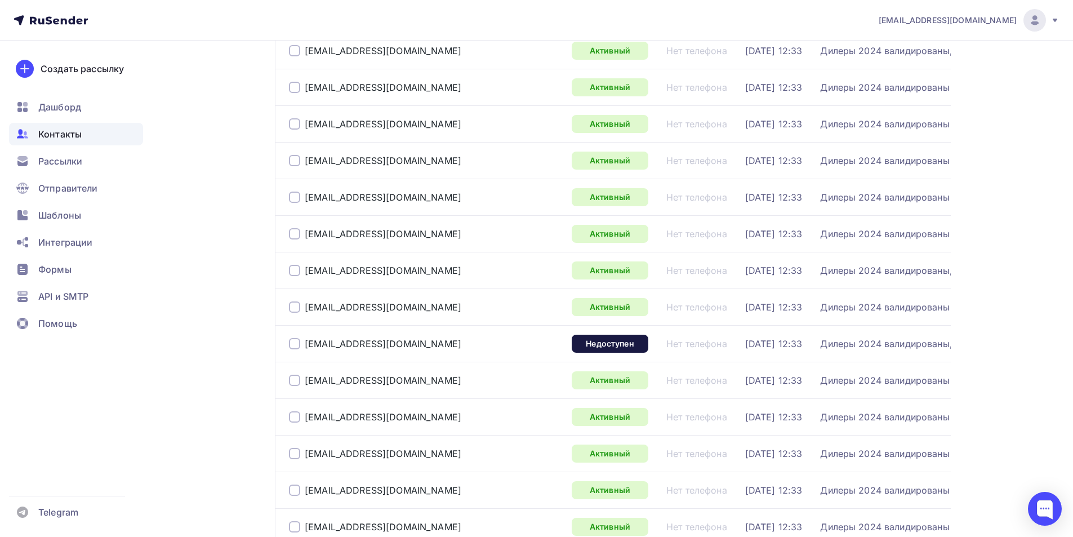
scroll to position [236, 0]
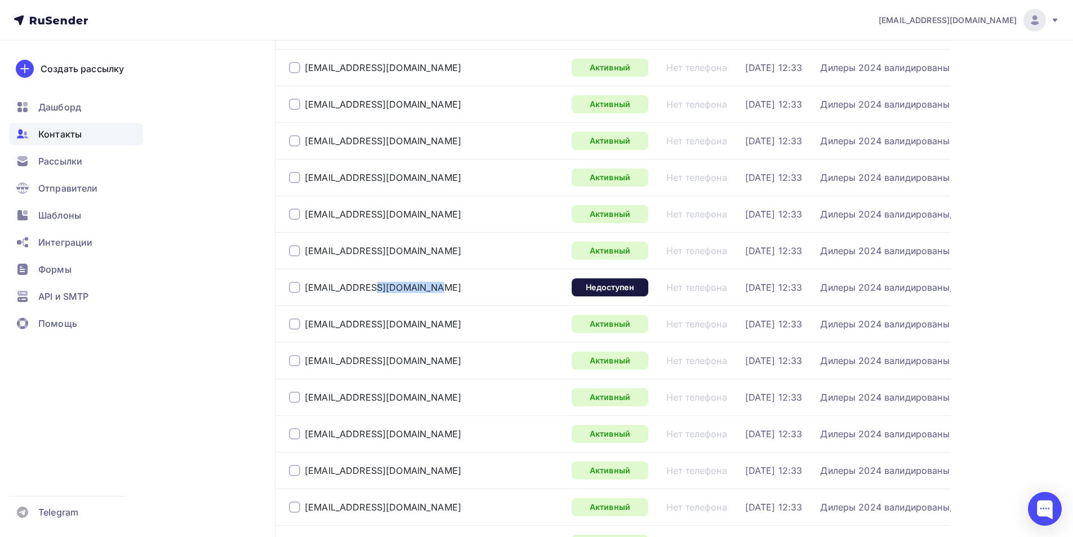
drag, startPoint x: 372, startPoint y: 288, endPoint x: 304, endPoint y: 287, distance: 67.6
click at [304, 287] on div "[EMAIL_ADDRESS][DOMAIN_NAME]" at bounding box center [426, 287] width 274 height 18
drag, startPoint x: 184, startPoint y: 313, endPoint x: 238, endPoint y: 305, distance: 54.7
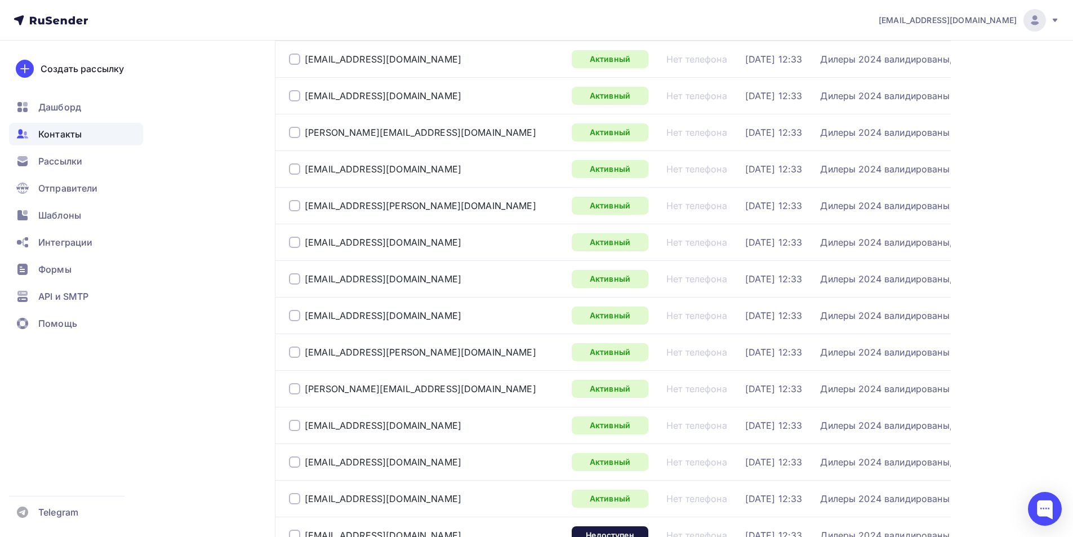
scroll to position [3278, 0]
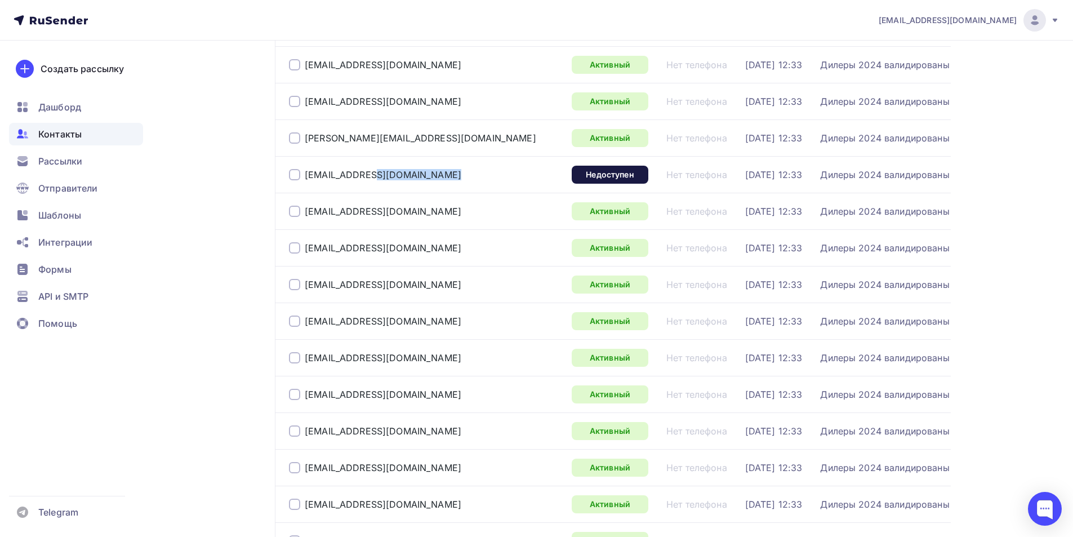
drag, startPoint x: 379, startPoint y: 173, endPoint x: 303, endPoint y: 174, distance: 76.6
click at [303, 174] on div "[EMAIL_ADDRESS][DOMAIN_NAME]" at bounding box center [426, 175] width 274 height 18
drag, startPoint x: 194, startPoint y: 345, endPoint x: 220, endPoint y: 340, distance: 25.9
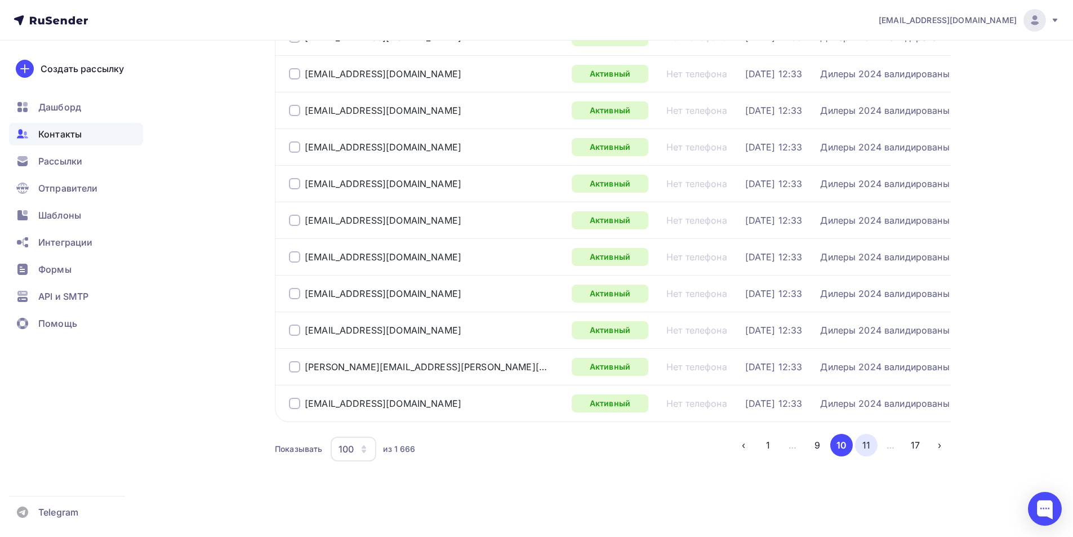
click at [866, 446] on button "11" at bounding box center [866, 445] width 23 height 23
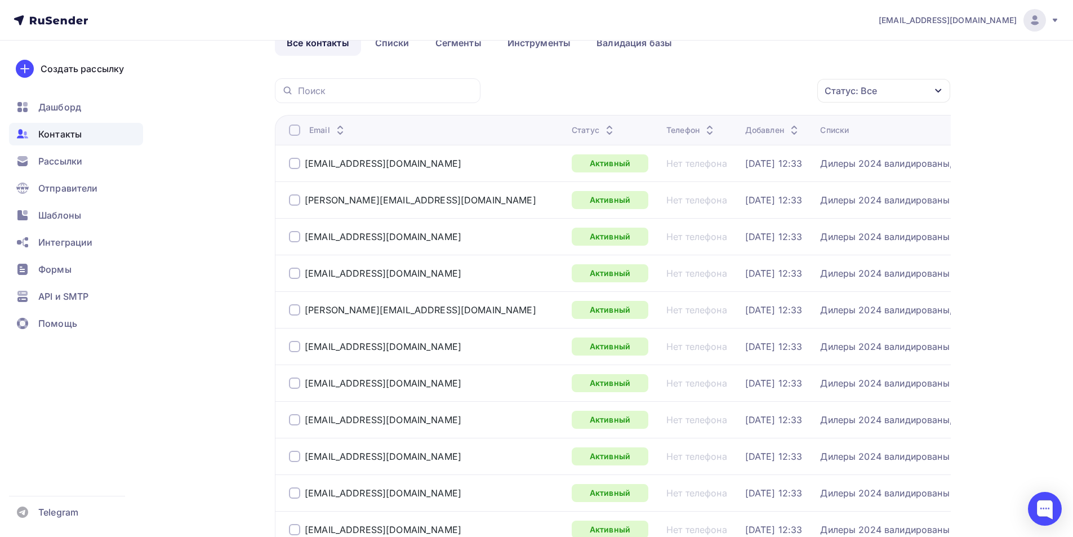
scroll to position [461, 0]
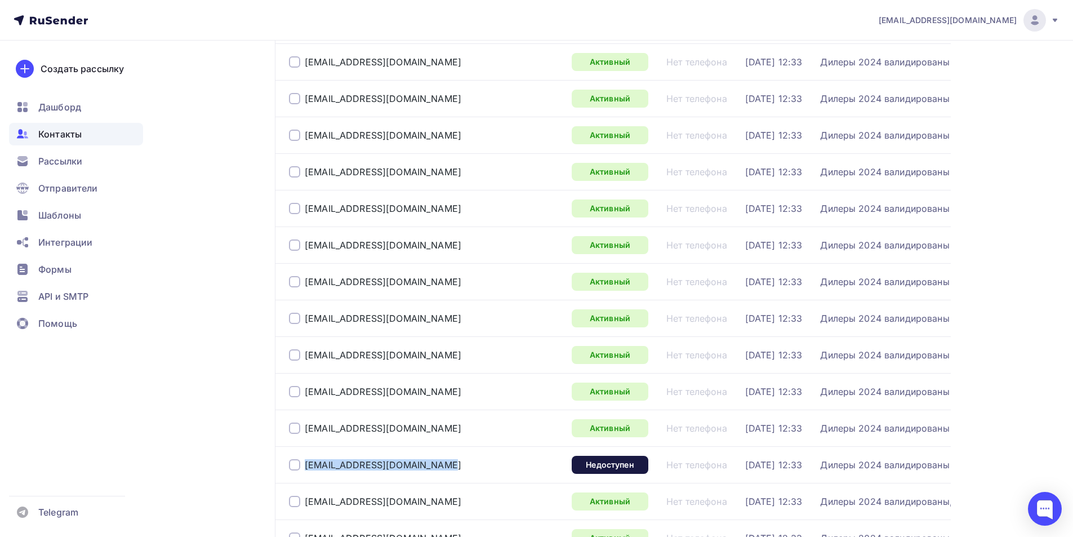
drag, startPoint x: 377, startPoint y: 467, endPoint x: 299, endPoint y: 465, distance: 78.9
click at [299, 465] on div "[EMAIL_ADDRESS][DOMAIN_NAME]" at bounding box center [426, 465] width 274 height 18
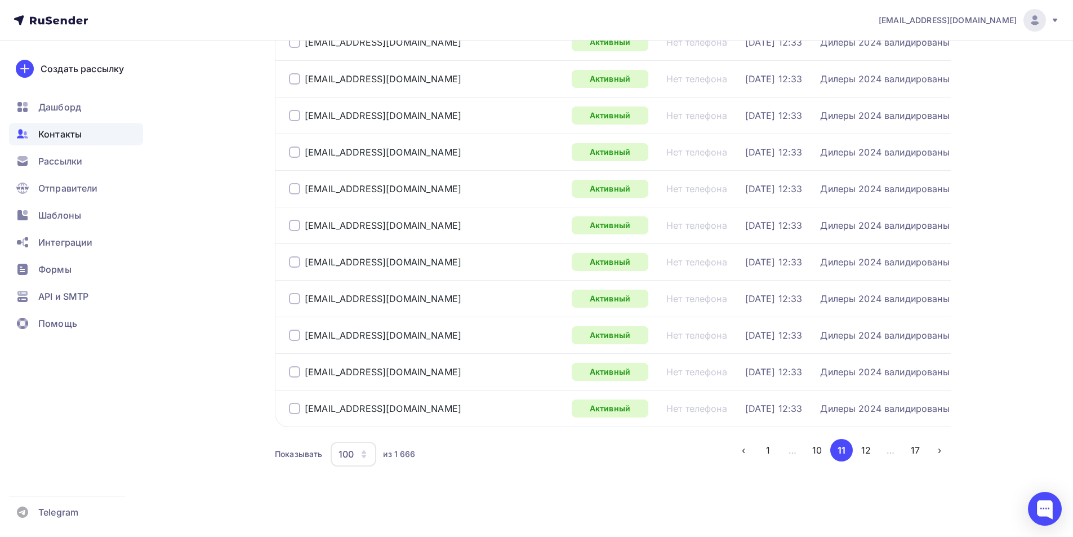
scroll to position [3452, 0]
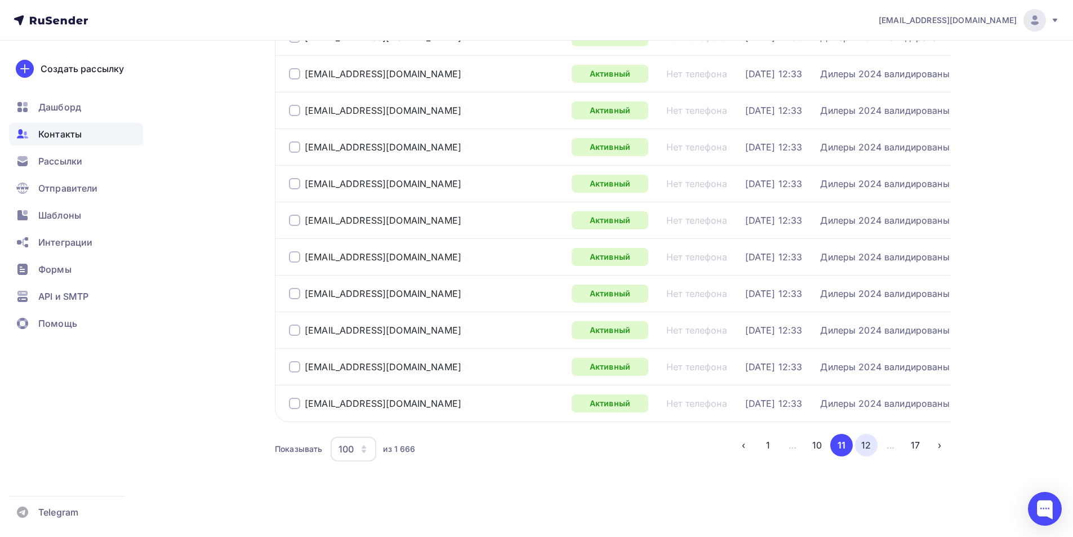
click at [861, 444] on button "12" at bounding box center [866, 445] width 23 height 23
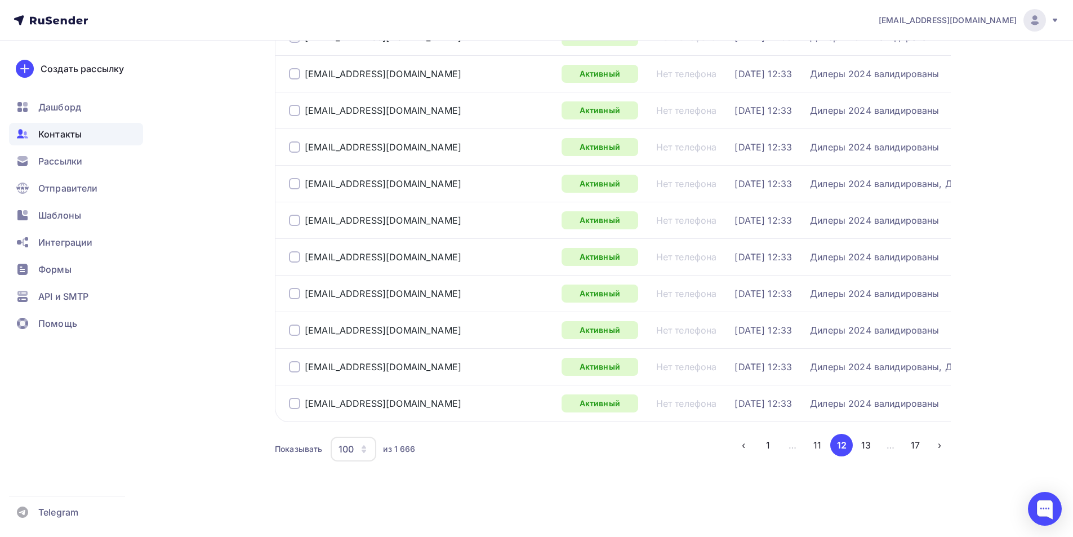
click at [861, 443] on button "13" at bounding box center [866, 445] width 23 height 23
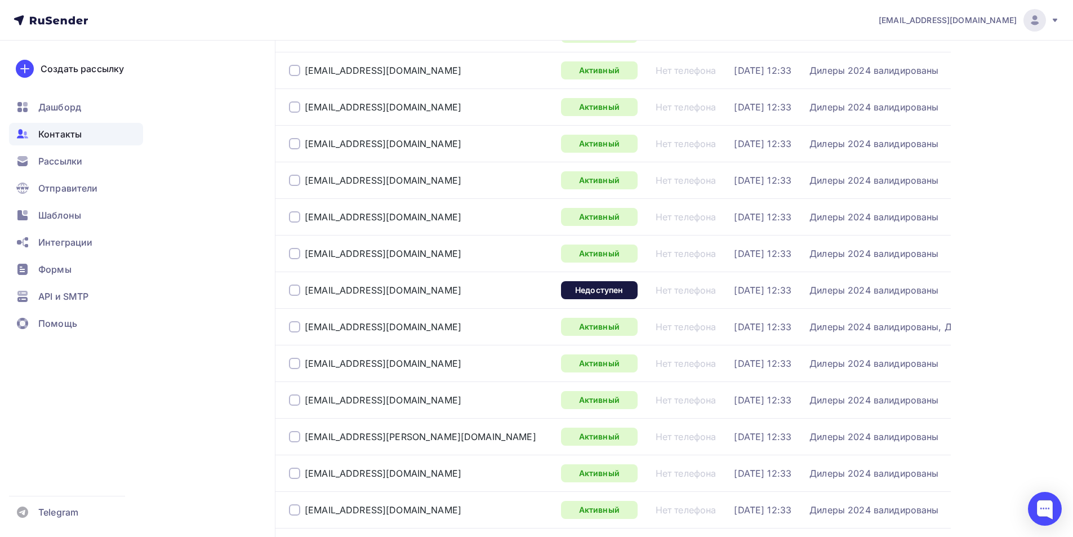
scroll to position [2433, 0]
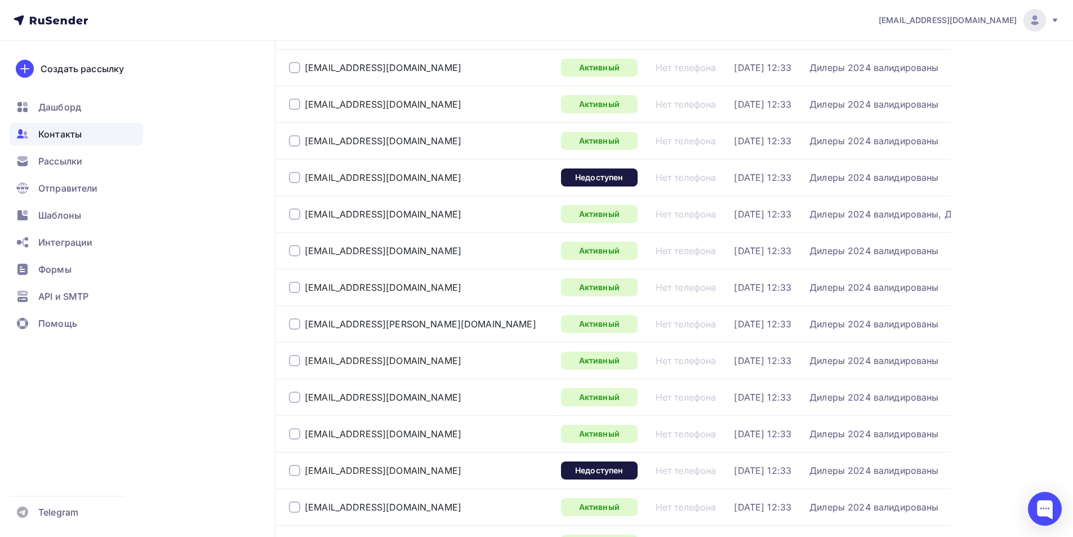
drag, startPoint x: 415, startPoint y: 179, endPoint x: 304, endPoint y: 176, distance: 111.0
click at [304, 176] on div "[EMAIL_ADDRESS][DOMAIN_NAME]" at bounding box center [420, 177] width 263 height 18
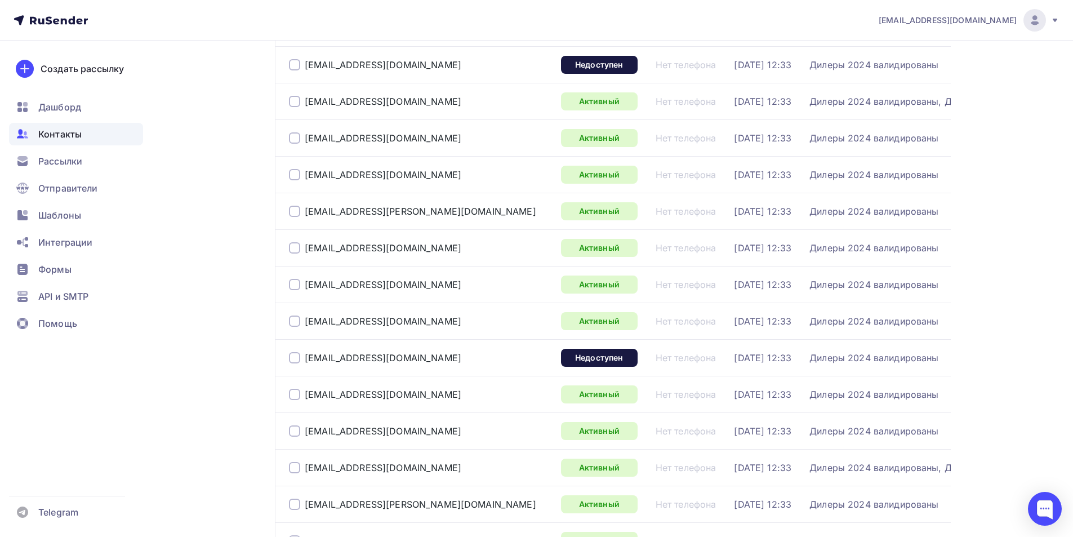
drag, startPoint x: 398, startPoint y: 359, endPoint x: 301, endPoint y: 360, distance: 97.5
click at [301, 360] on div "[EMAIL_ADDRESS][DOMAIN_NAME]" at bounding box center [420, 358] width 263 height 18
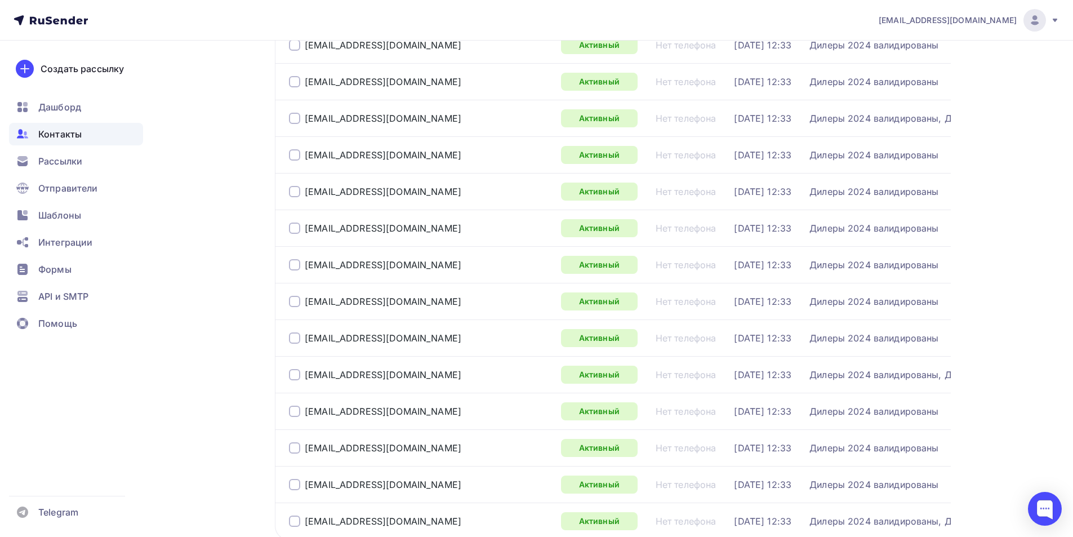
scroll to position [3452, 0]
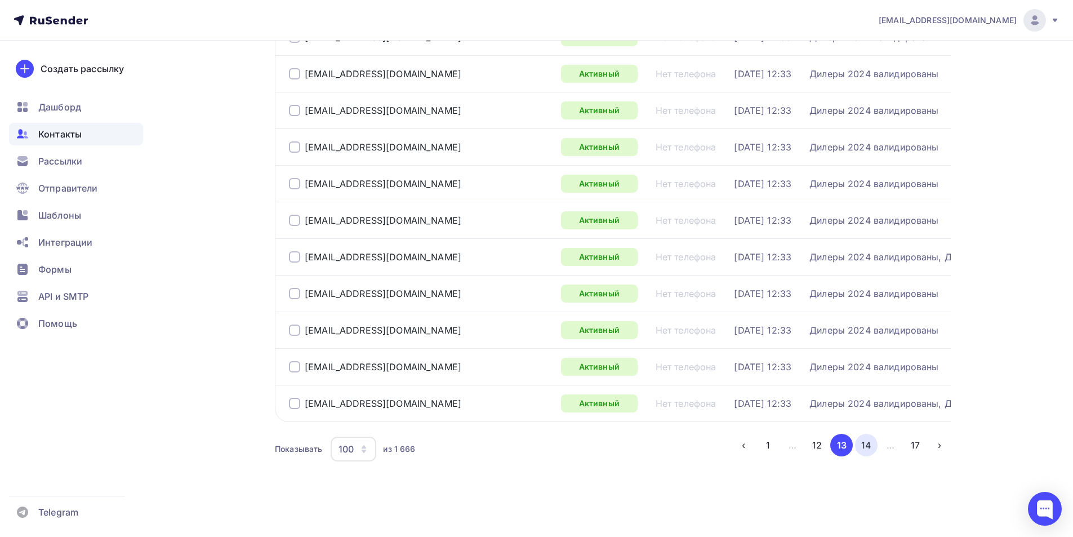
click at [866, 448] on button "14" at bounding box center [866, 445] width 23 height 23
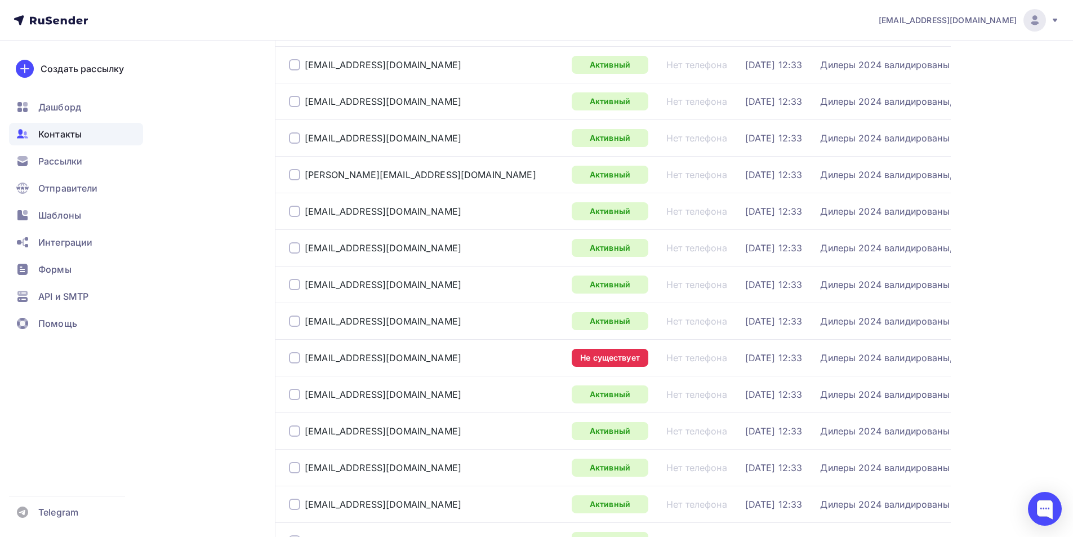
scroll to position [405, 0]
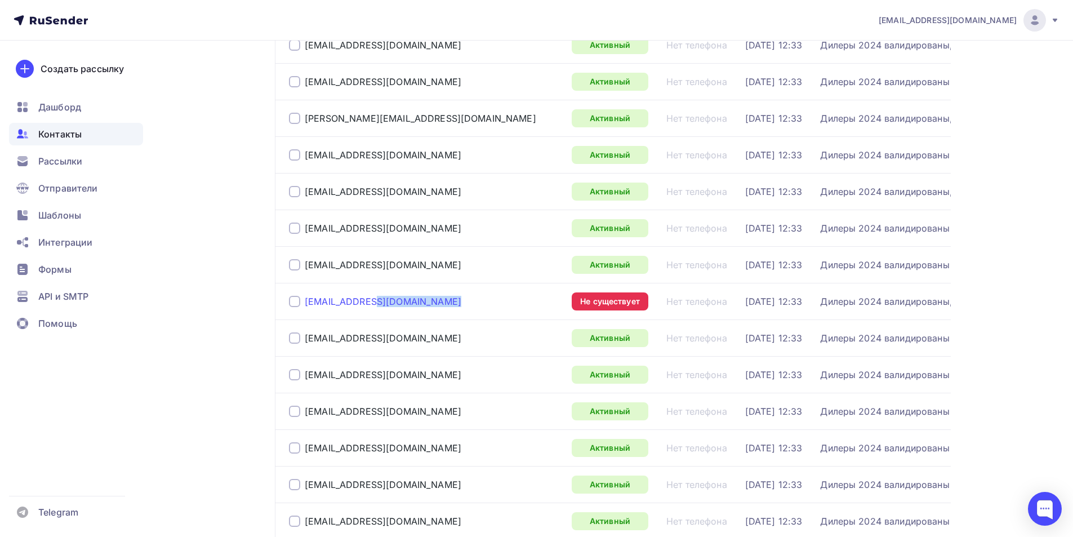
drag, startPoint x: 382, startPoint y: 304, endPoint x: 305, endPoint y: 304, distance: 77.2
click at [305, 304] on div "[EMAIL_ADDRESS][DOMAIN_NAME]" at bounding box center [426, 301] width 274 height 18
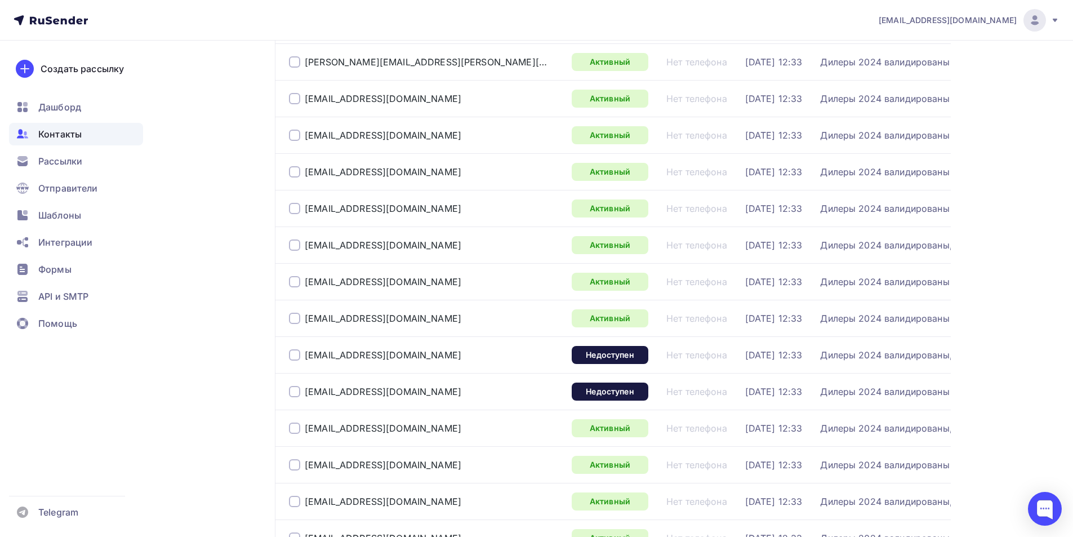
scroll to position [2771, 0]
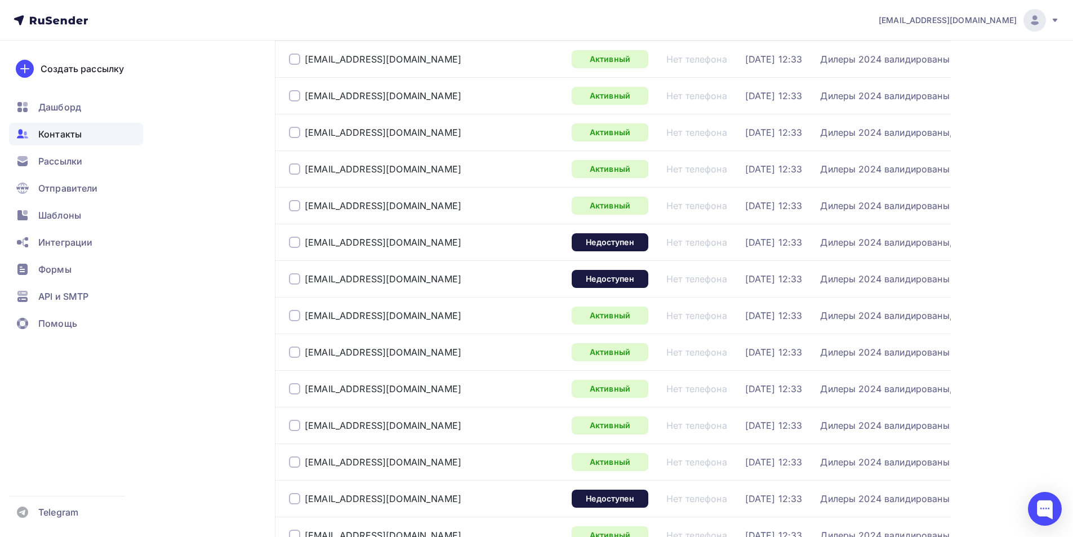
drag, startPoint x: 410, startPoint y: 242, endPoint x: 304, endPoint y: 244, distance: 106.5
click at [304, 244] on div "[EMAIL_ADDRESS][DOMAIN_NAME]" at bounding box center [426, 242] width 274 height 18
drag, startPoint x: 390, startPoint y: 277, endPoint x: 304, endPoint y: 279, distance: 86.2
click at [304, 279] on div "[EMAIL_ADDRESS][DOMAIN_NAME]" at bounding box center [426, 279] width 274 height 18
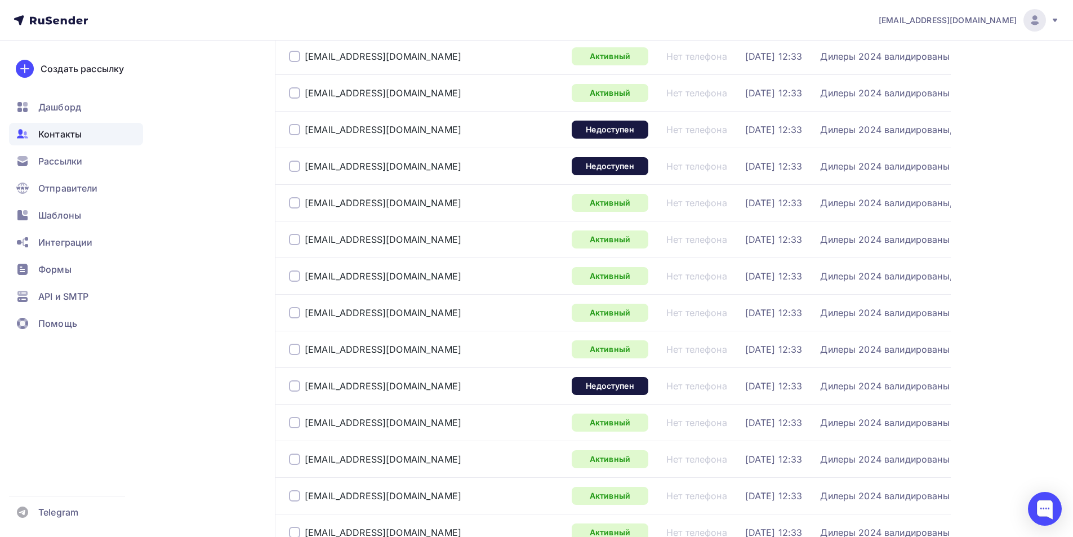
scroll to position [2996, 0]
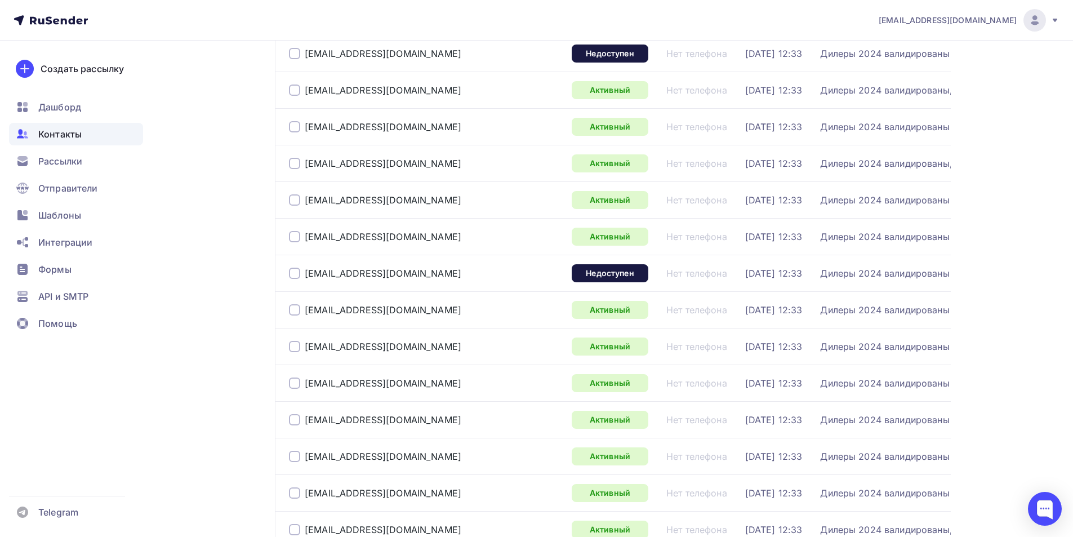
drag, startPoint x: 394, startPoint y: 277, endPoint x: 306, endPoint y: 278, distance: 87.9
click at [306, 278] on div "[EMAIL_ADDRESS][DOMAIN_NAME]" at bounding box center [426, 273] width 274 height 18
drag, startPoint x: 229, startPoint y: 337, endPoint x: 234, endPoint y: 331, distance: 8.0
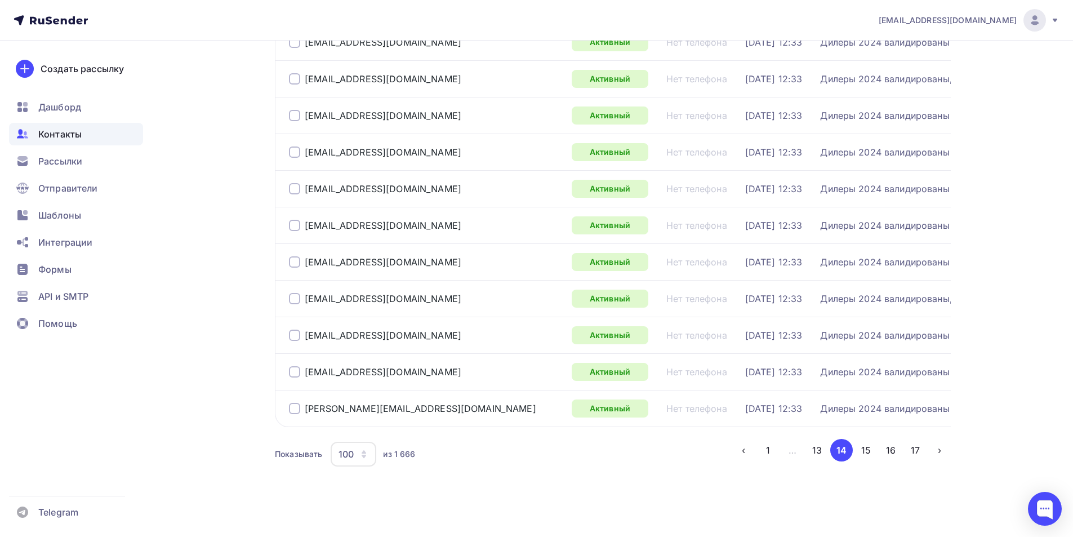
scroll to position [3452, 0]
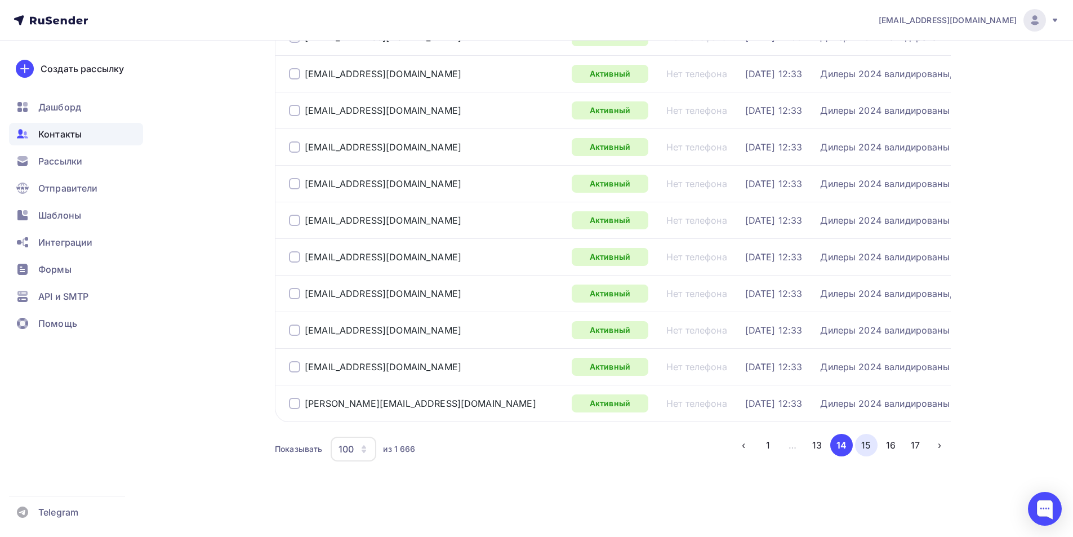
click at [865, 446] on button "15" at bounding box center [866, 445] width 23 height 23
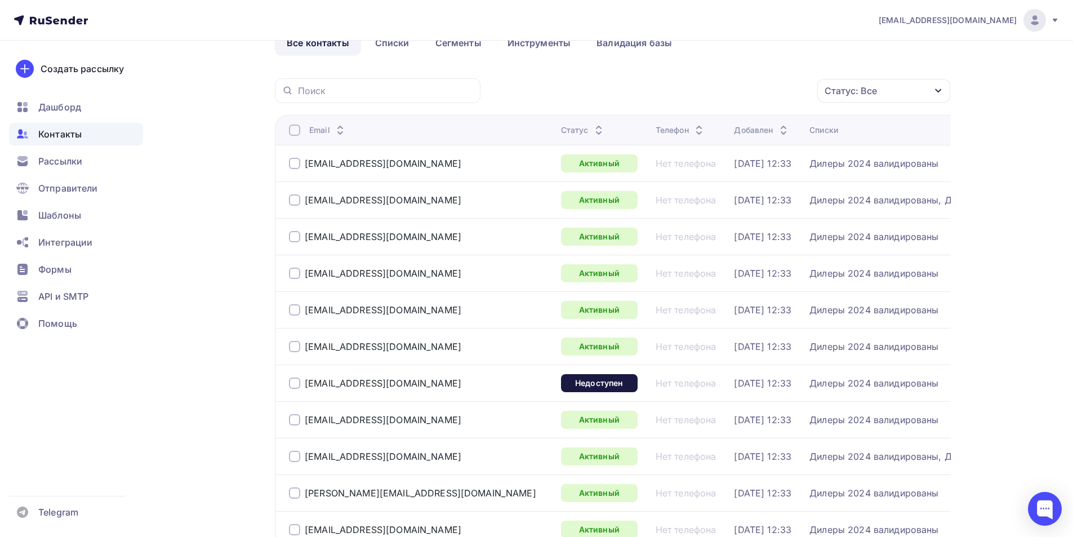
drag, startPoint x: 414, startPoint y: 383, endPoint x: 296, endPoint y: 381, distance: 118.3
click at [296, 381] on div "[EMAIL_ADDRESS][DOMAIN_NAME]" at bounding box center [420, 383] width 263 height 18
drag, startPoint x: 181, startPoint y: 303, endPoint x: 190, endPoint y: 304, distance: 9.1
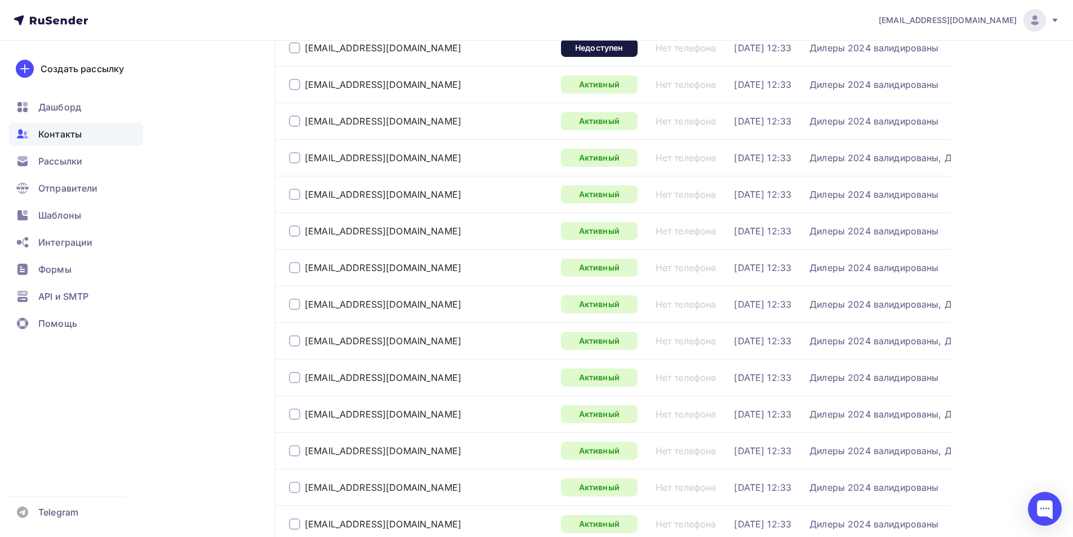
scroll to position [912, 0]
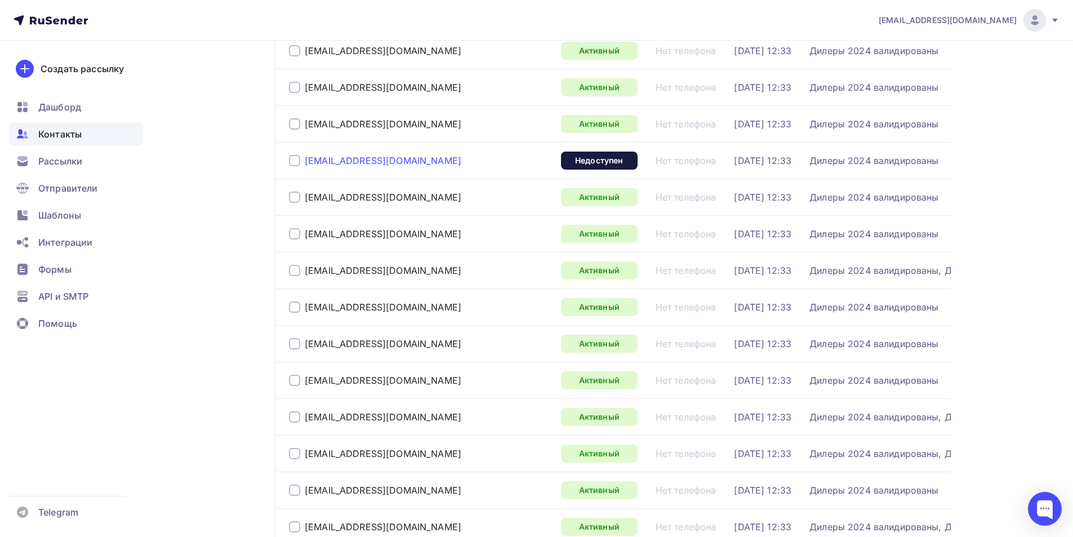
drag, startPoint x: 413, startPoint y: 164, endPoint x: 305, endPoint y: 164, distance: 108.7
click at [305, 164] on div "[EMAIL_ADDRESS][DOMAIN_NAME]" at bounding box center [420, 161] width 263 height 18
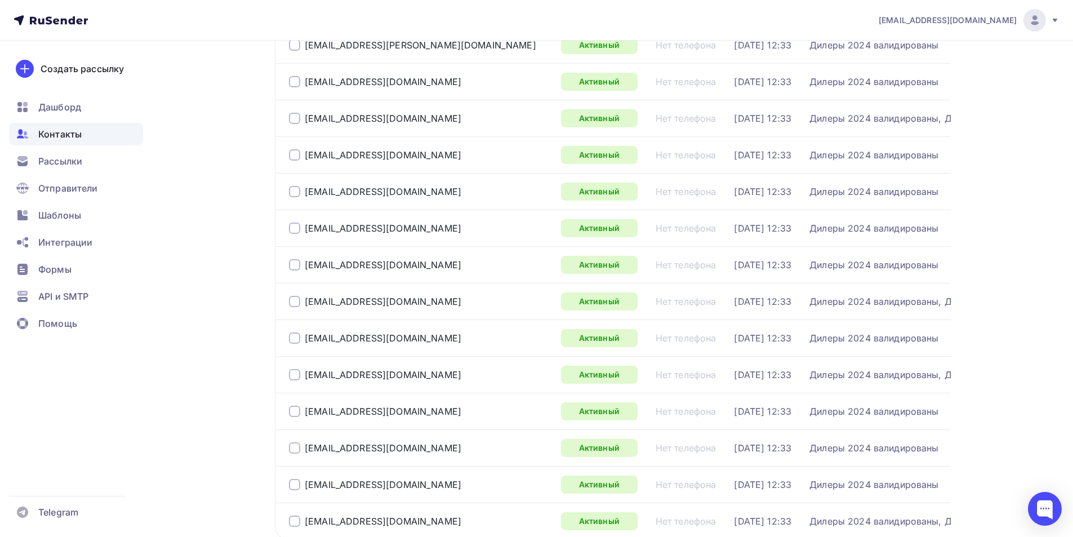
scroll to position [3452, 0]
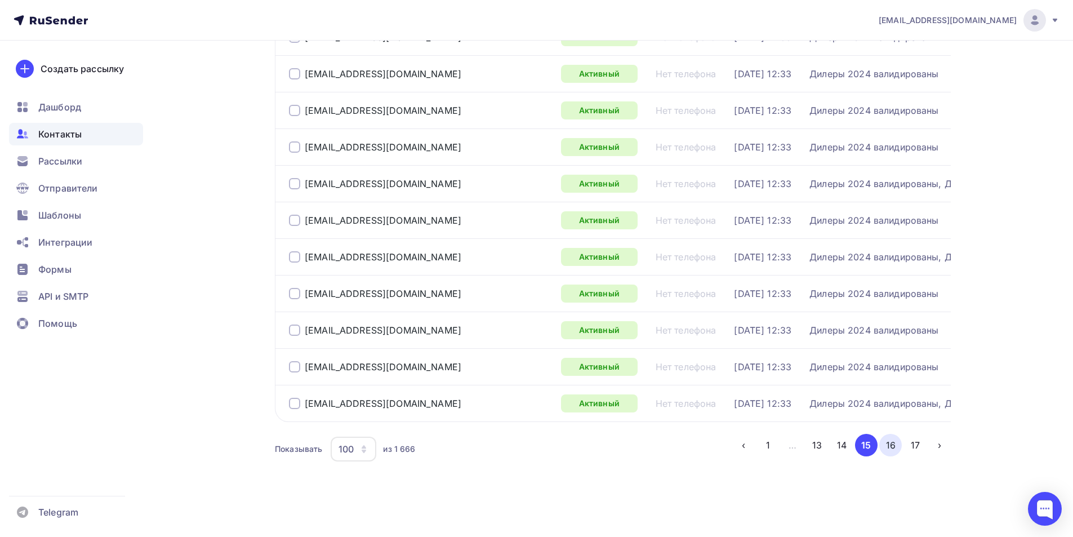
click at [894, 447] on button "16" at bounding box center [890, 445] width 23 height 23
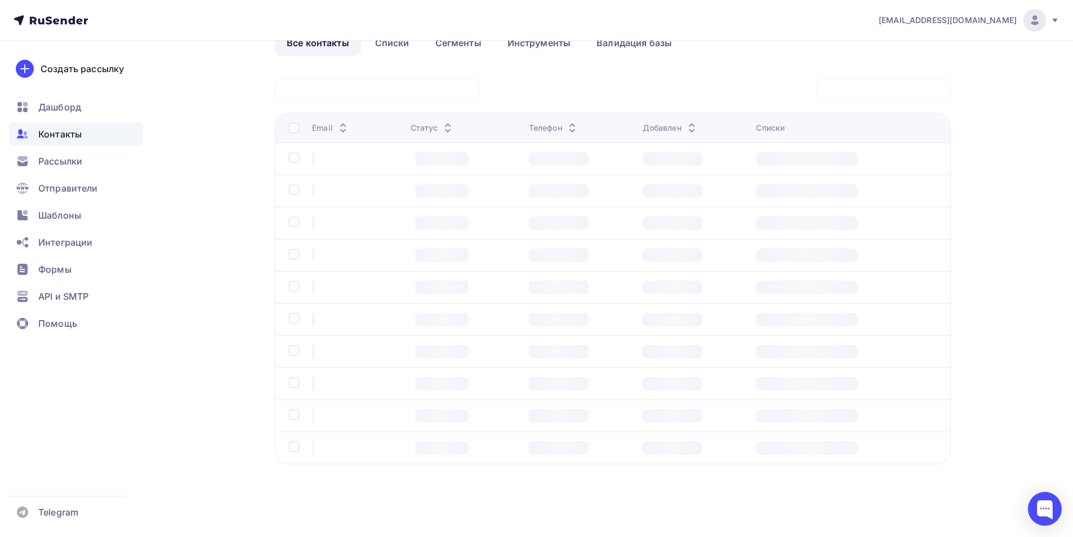
scroll to position [67, 0]
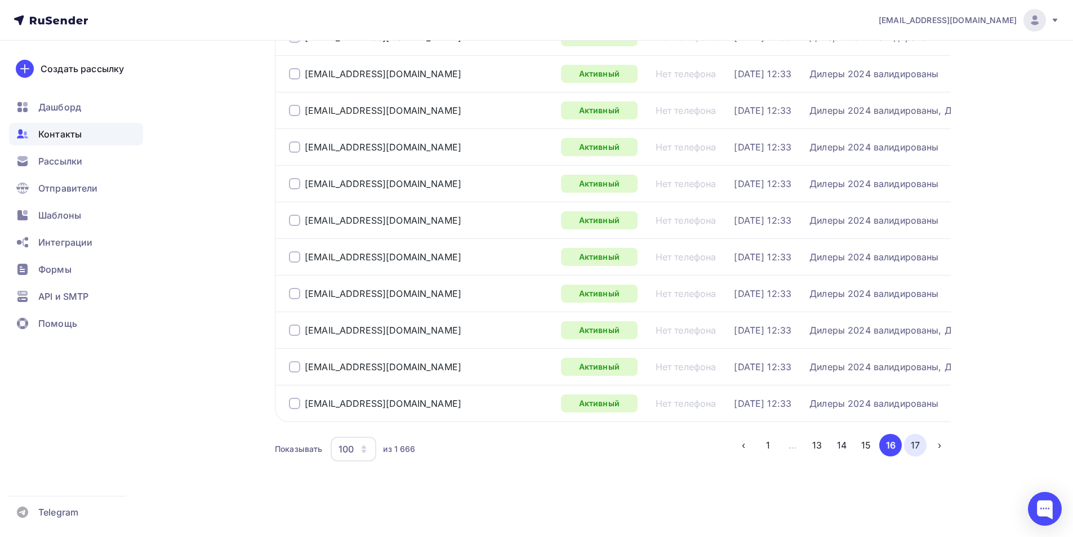
click at [915, 443] on button "17" at bounding box center [915, 445] width 23 height 23
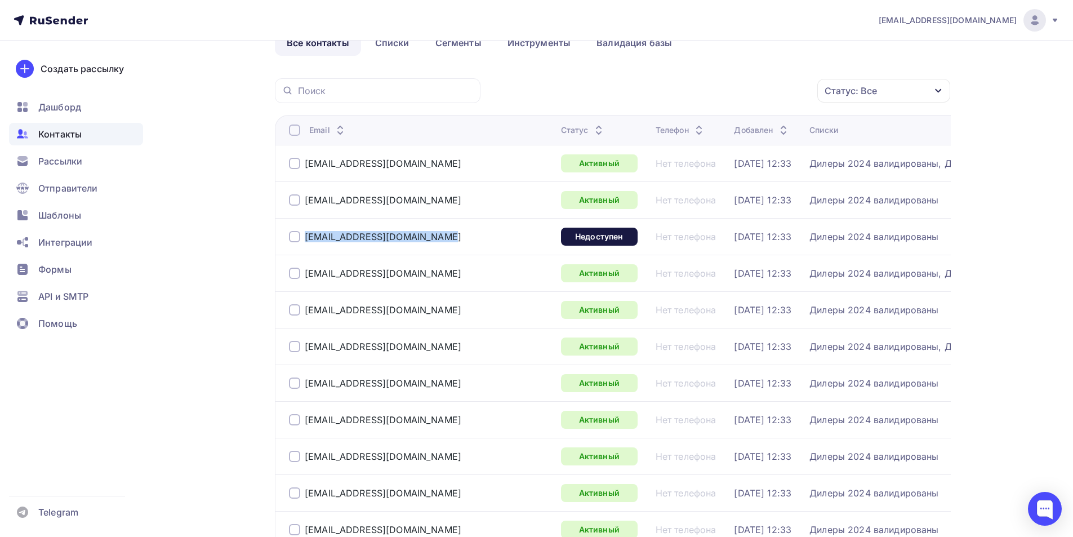
drag, startPoint x: 324, startPoint y: 241, endPoint x: 282, endPoint y: 241, distance: 42.3
click at [282, 241] on td "[EMAIL_ADDRESS][DOMAIN_NAME]" at bounding box center [416, 236] width 282 height 37
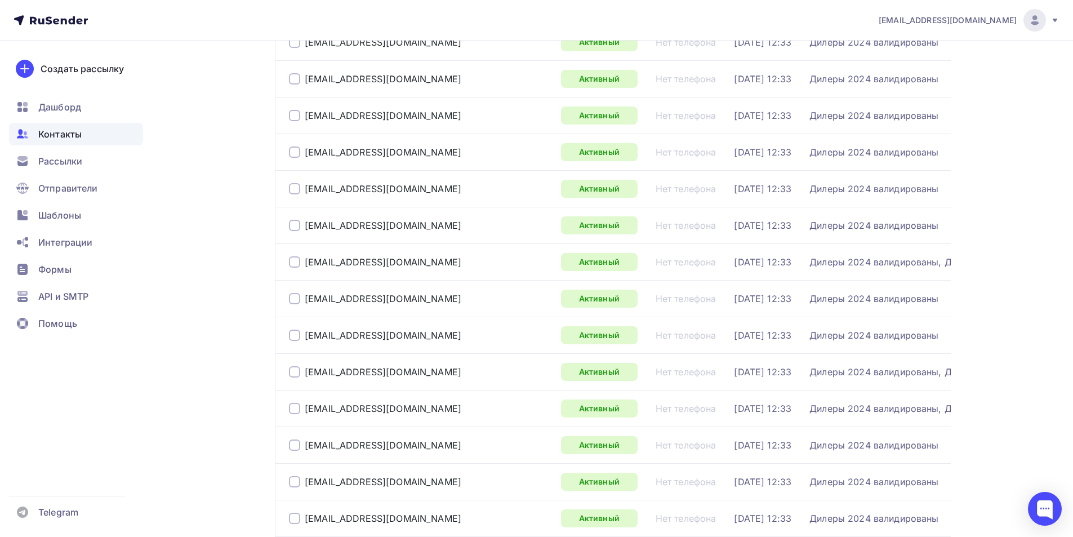
scroll to position [2207, 0]
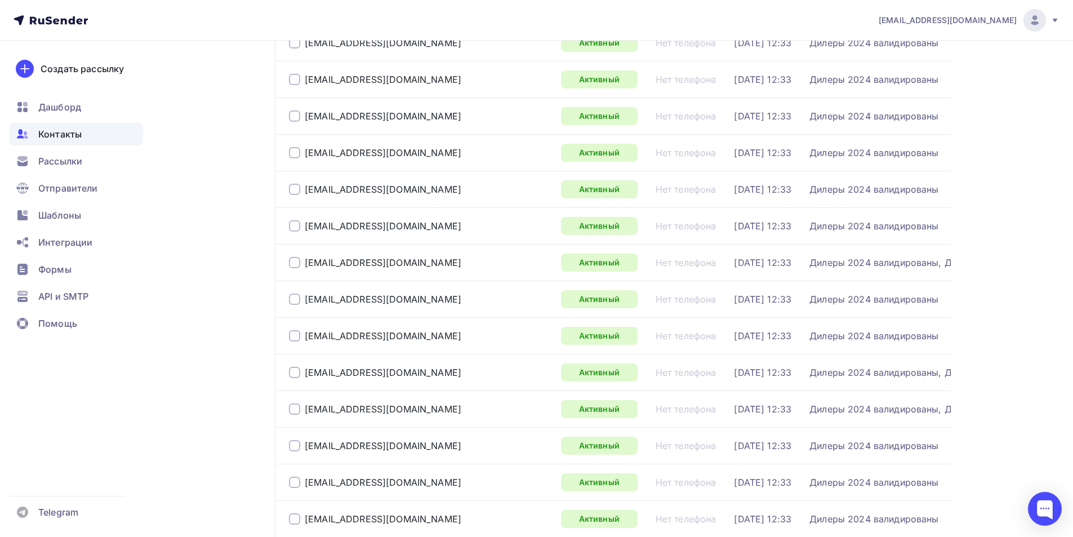
scroll to position [1925, 0]
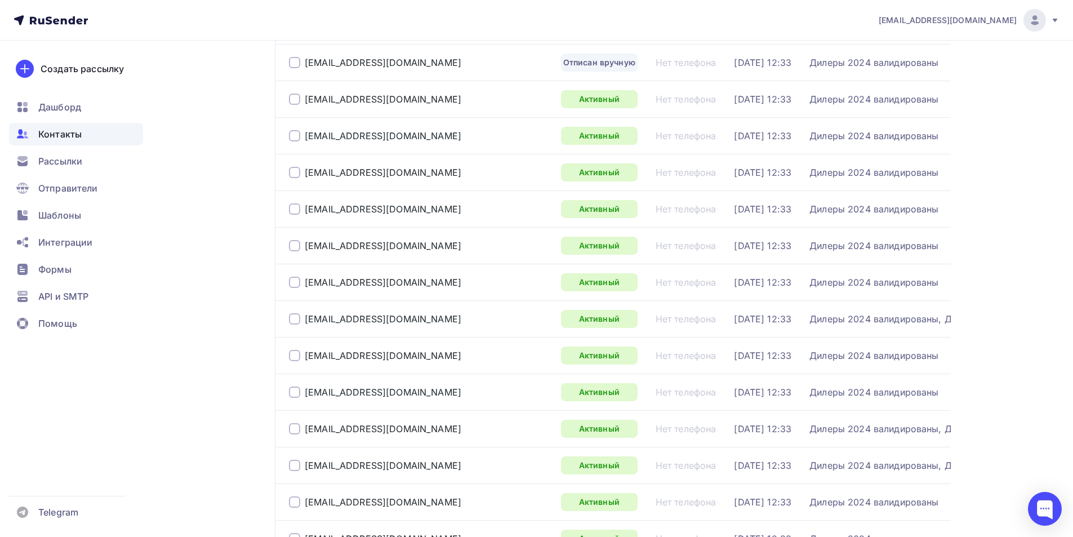
drag, startPoint x: 92, startPoint y: 21, endPoint x: 31, endPoint y: 20, distance: 61.4
click at [31, 20] on nav "[EMAIL_ADDRESS][DOMAIN_NAME] Аккаунт Тарифы Выйти Создать рассылку [GEOGRAPHIC_…" at bounding box center [536, 20] width 1073 height 41
